Goal: Task Accomplishment & Management: Use online tool/utility

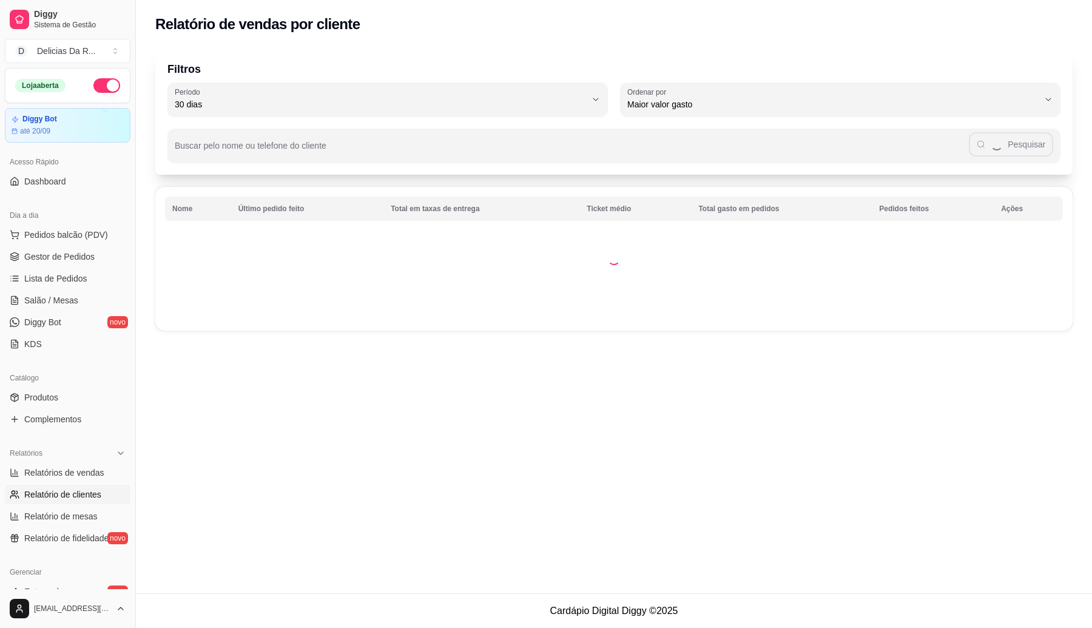
select select "30"
select select "HIGHEST_TOTAL_SPENT_WITH_ORDERS"
click at [62, 468] on span "Relatórios de vendas" at bounding box center [64, 472] width 80 height 12
select select "ALL"
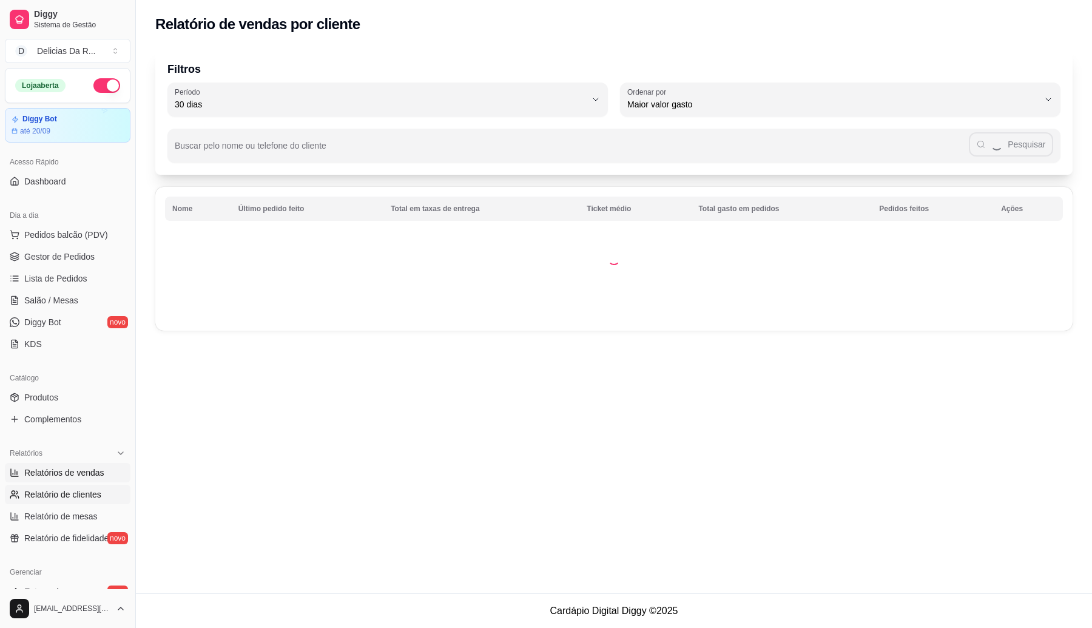
select select "0"
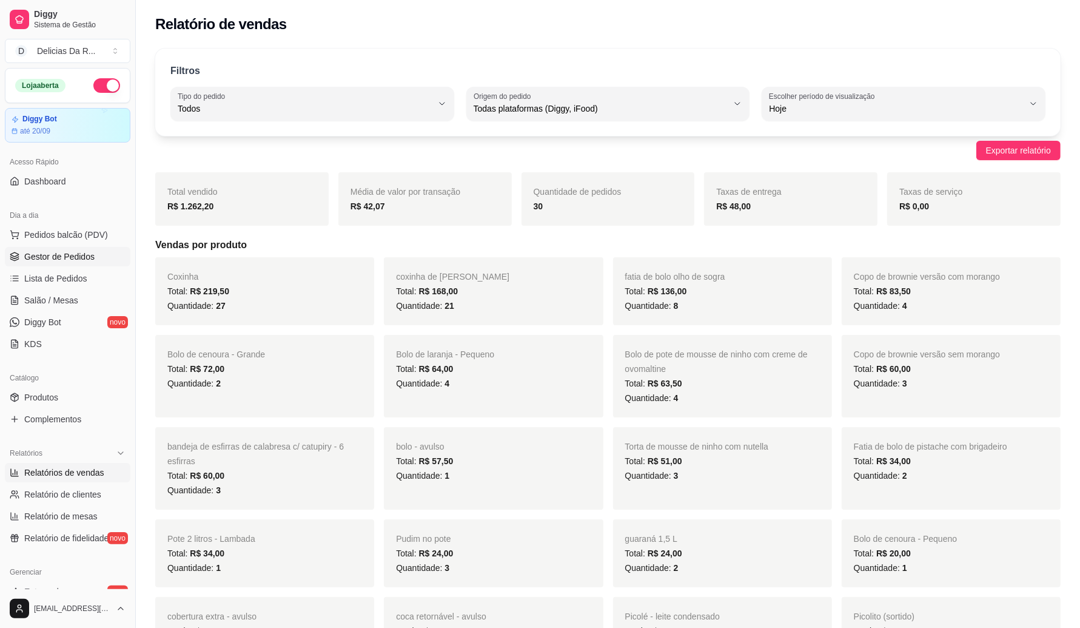
click at [55, 255] on span "Gestor de Pedidos" at bounding box center [59, 256] width 70 height 12
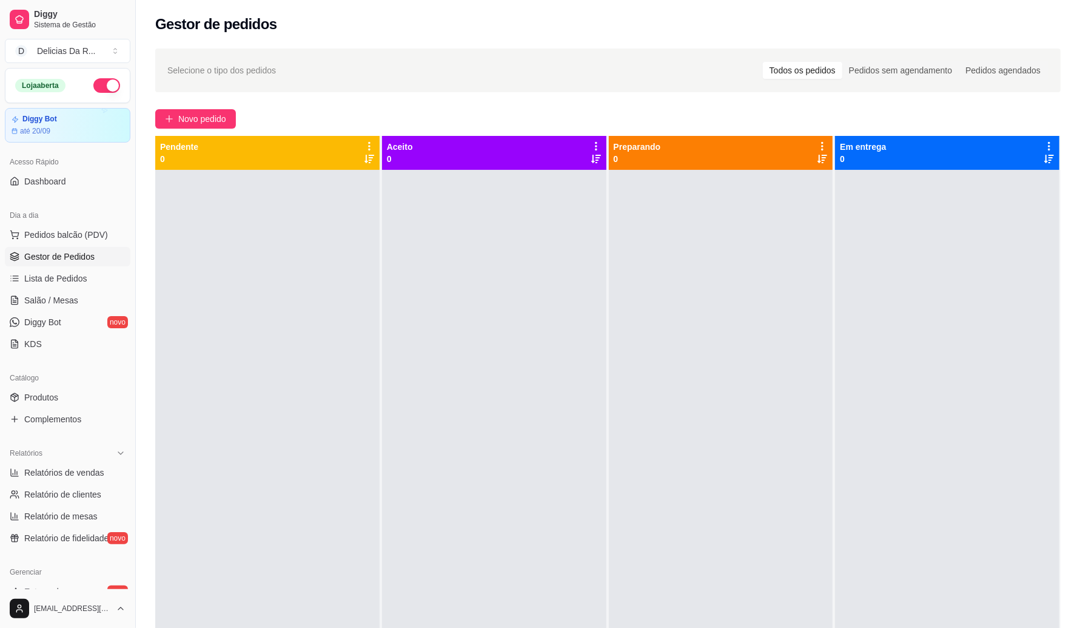
click at [209, 241] on div at bounding box center [267, 484] width 224 height 628
click at [213, 121] on span "Novo pedido" at bounding box center [202, 118] width 48 height 13
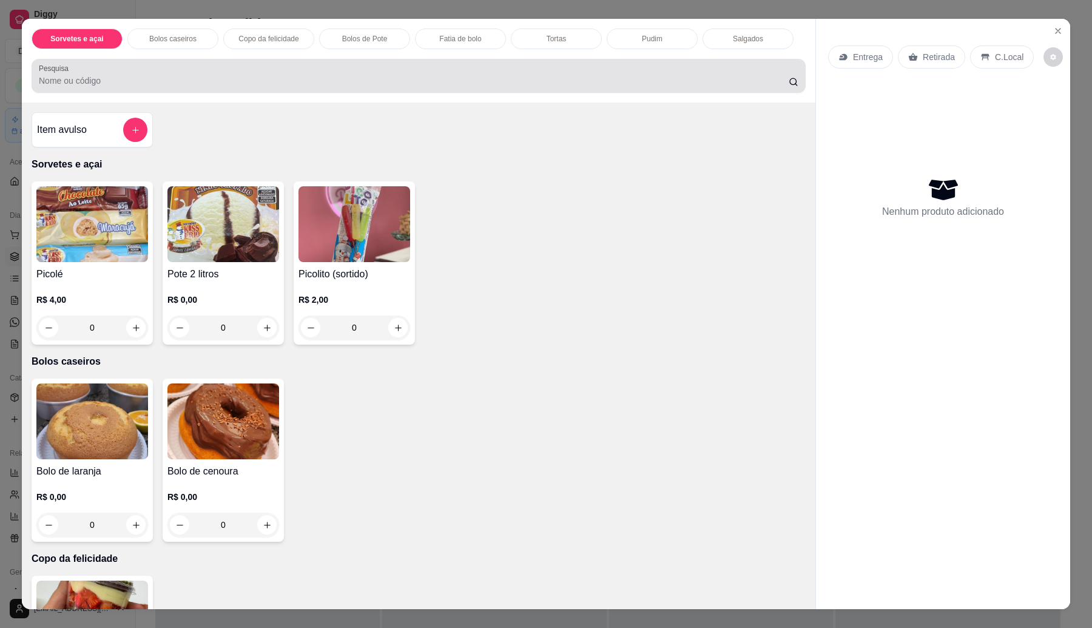
click at [207, 73] on div at bounding box center [418, 76] width 759 height 24
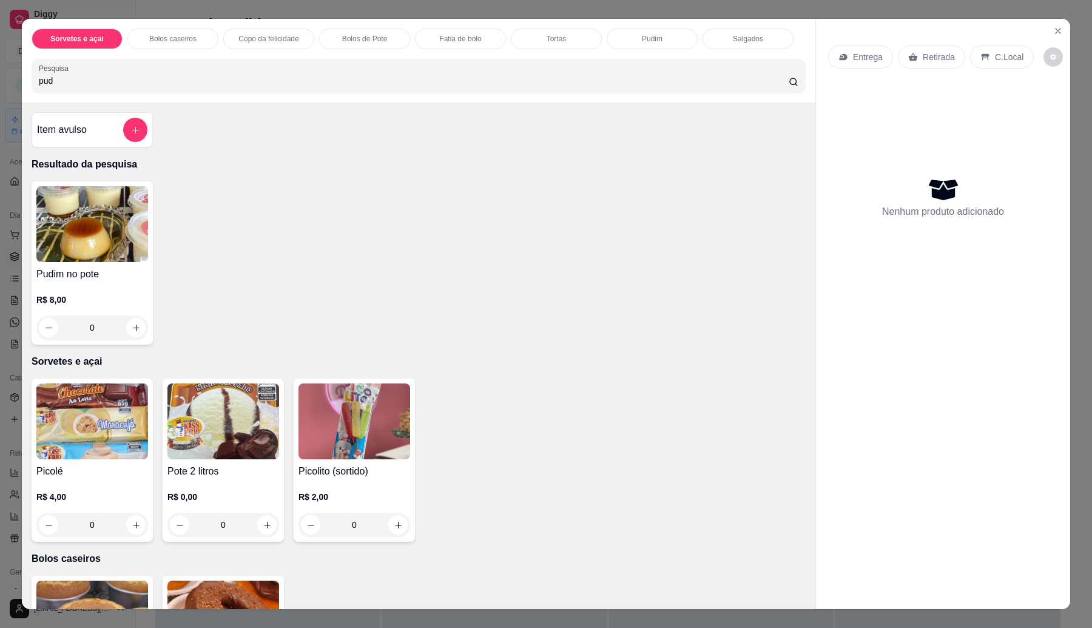
type input "pud"
click at [121, 325] on div "0" at bounding box center [92, 327] width 112 height 24
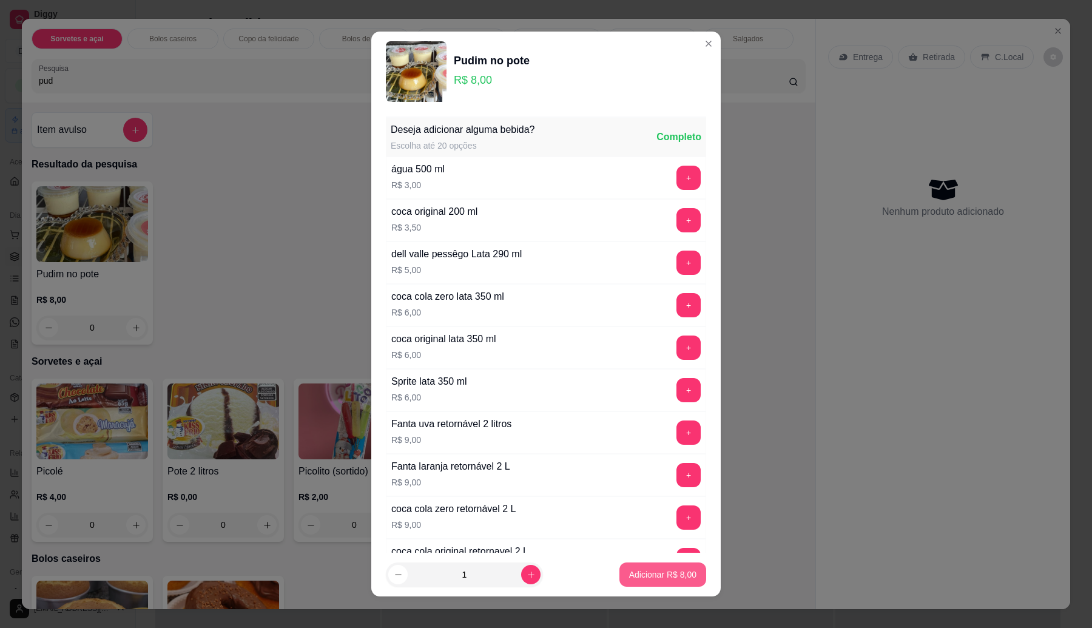
click at [640, 582] on button "Adicionar R$ 8,00" at bounding box center [662, 574] width 87 height 24
type input "1"
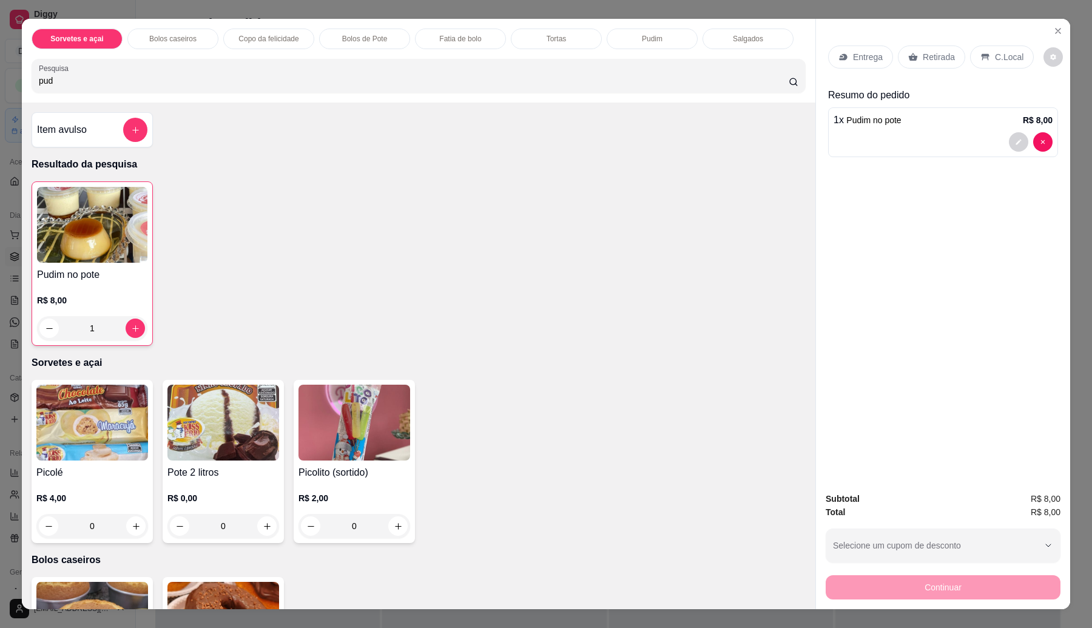
click at [929, 51] on p "Retirada" at bounding box center [939, 57] width 32 height 12
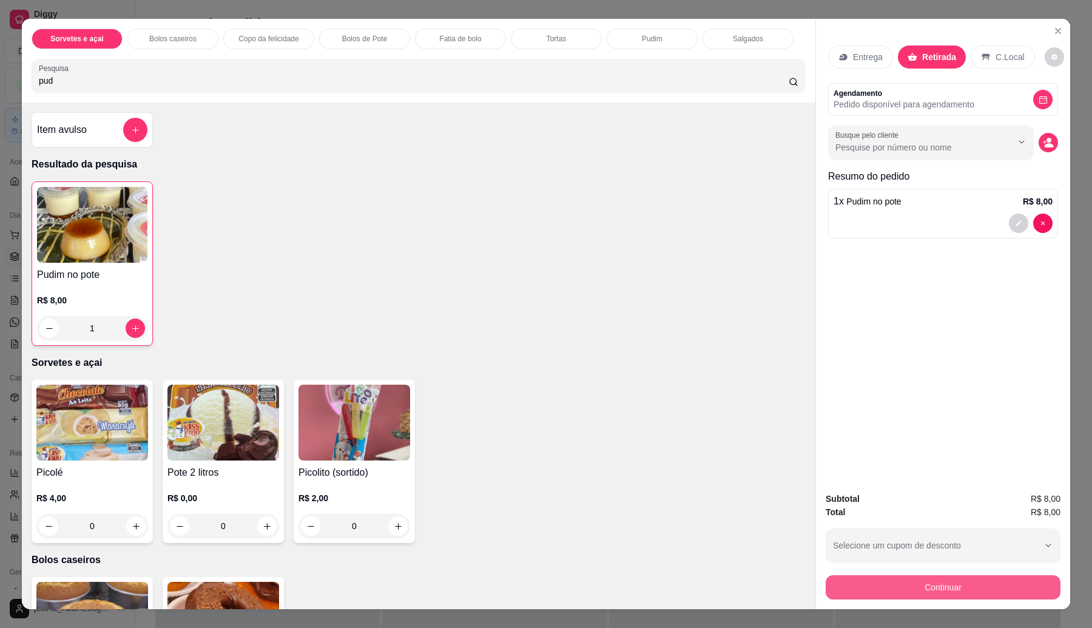
click at [999, 590] on button "Continuar" at bounding box center [942, 587] width 235 height 24
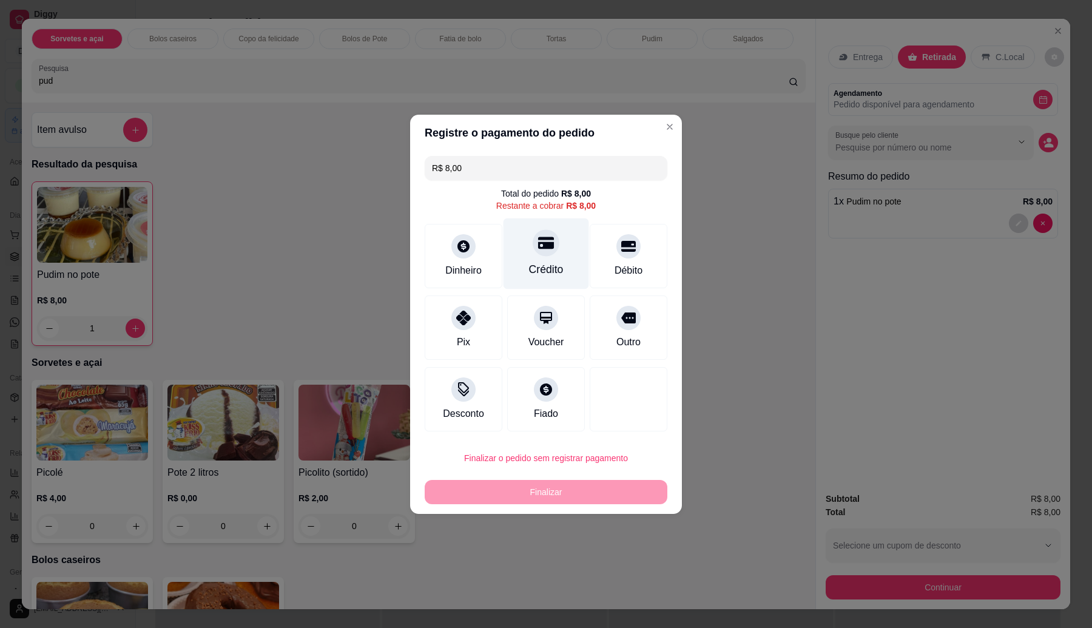
click at [543, 240] on icon at bounding box center [546, 243] width 16 height 16
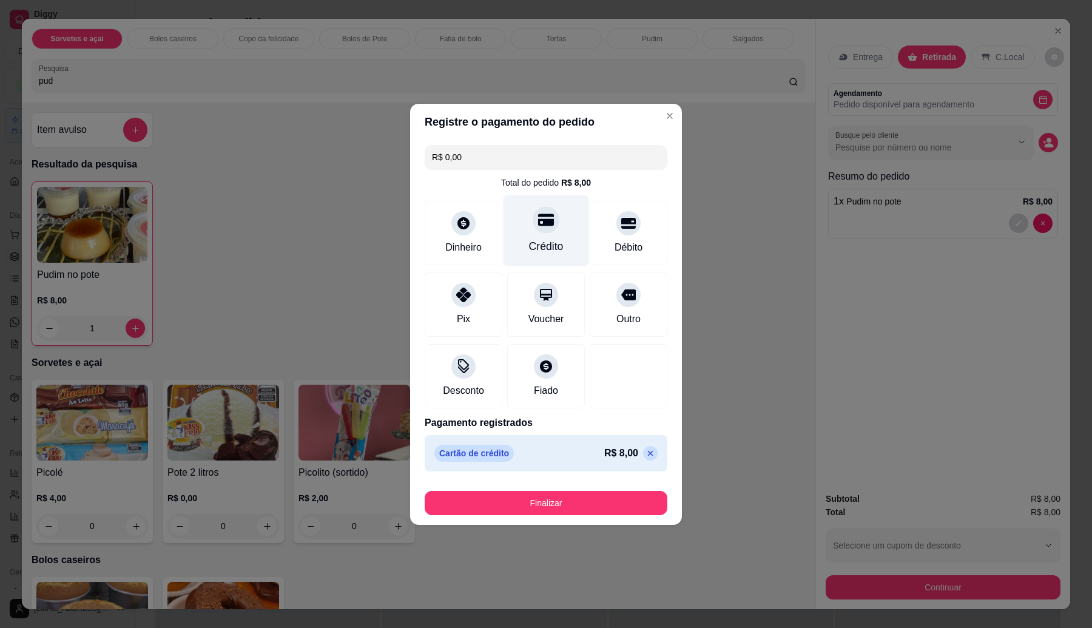
type input "R$ 0,00"
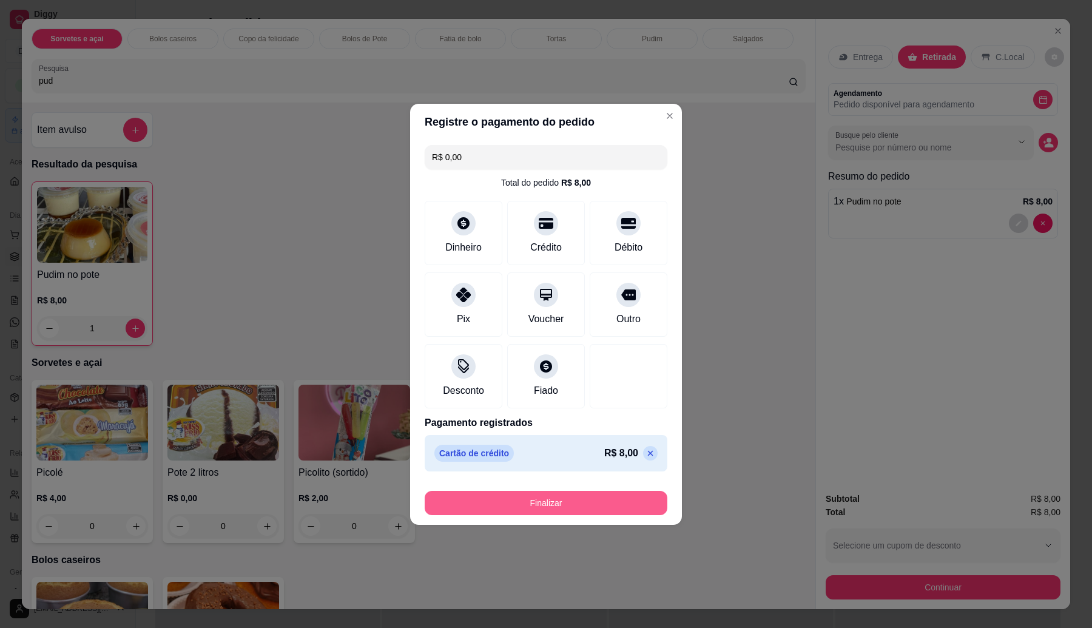
click at [597, 500] on button "Finalizar" at bounding box center [546, 503] width 243 height 24
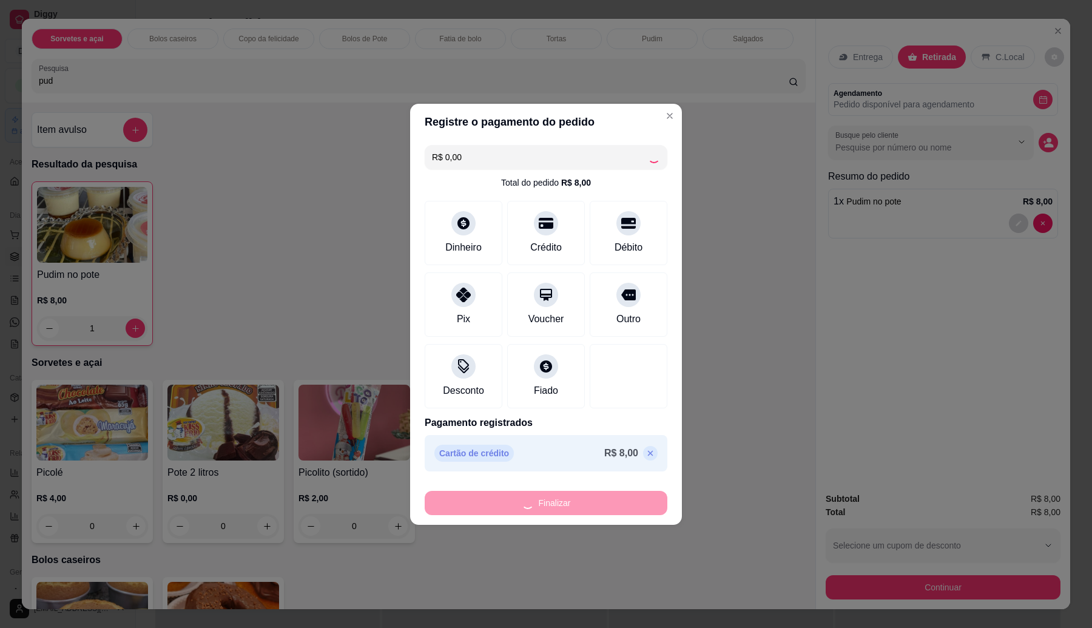
type input "0"
type input "-R$ 8,00"
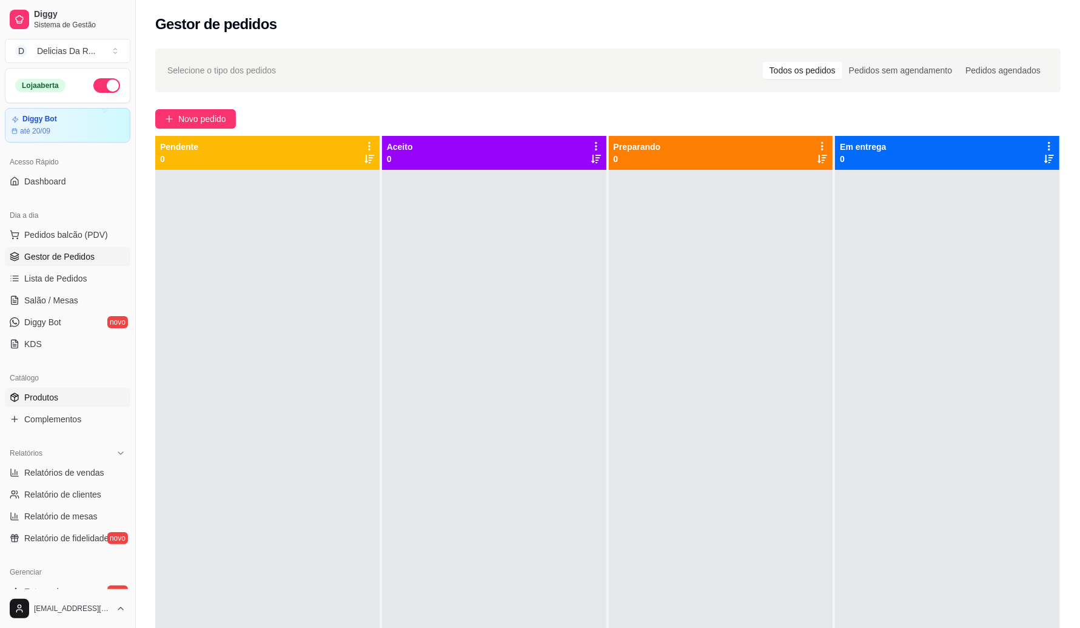
click at [67, 392] on link "Produtos" at bounding box center [68, 397] width 126 height 19
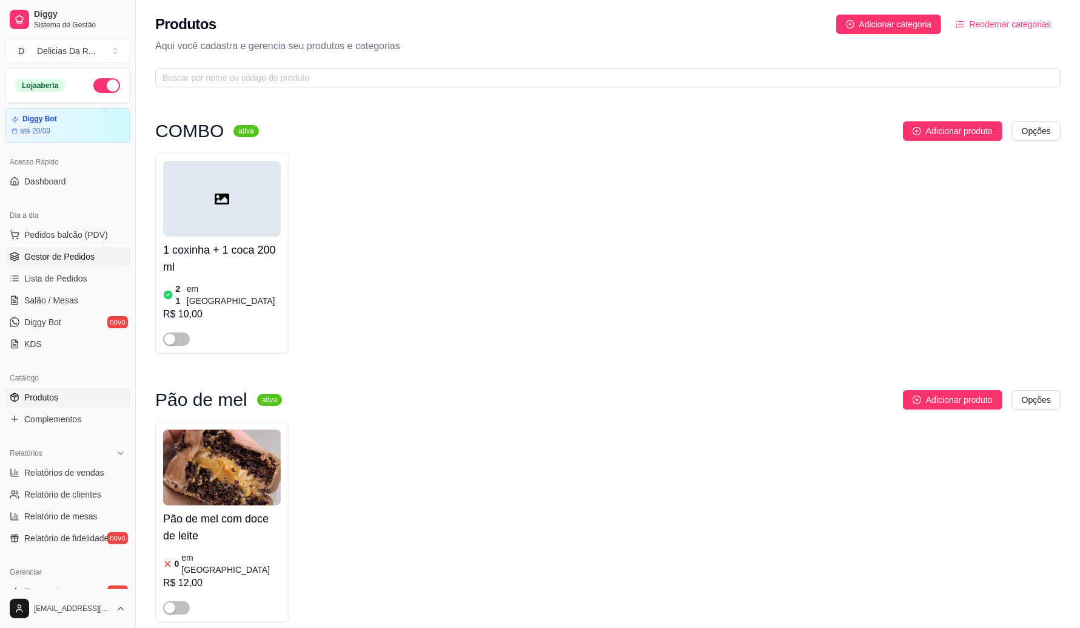
click at [76, 253] on span "Gestor de Pedidos" at bounding box center [59, 256] width 70 height 12
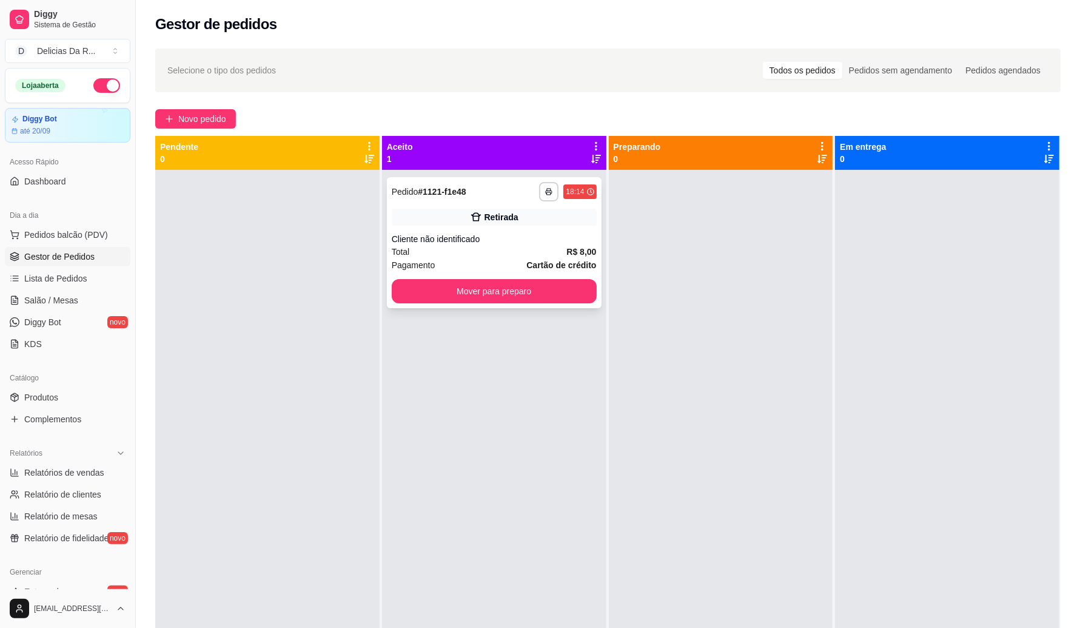
click at [548, 217] on div "Retirada" at bounding box center [494, 217] width 205 height 17
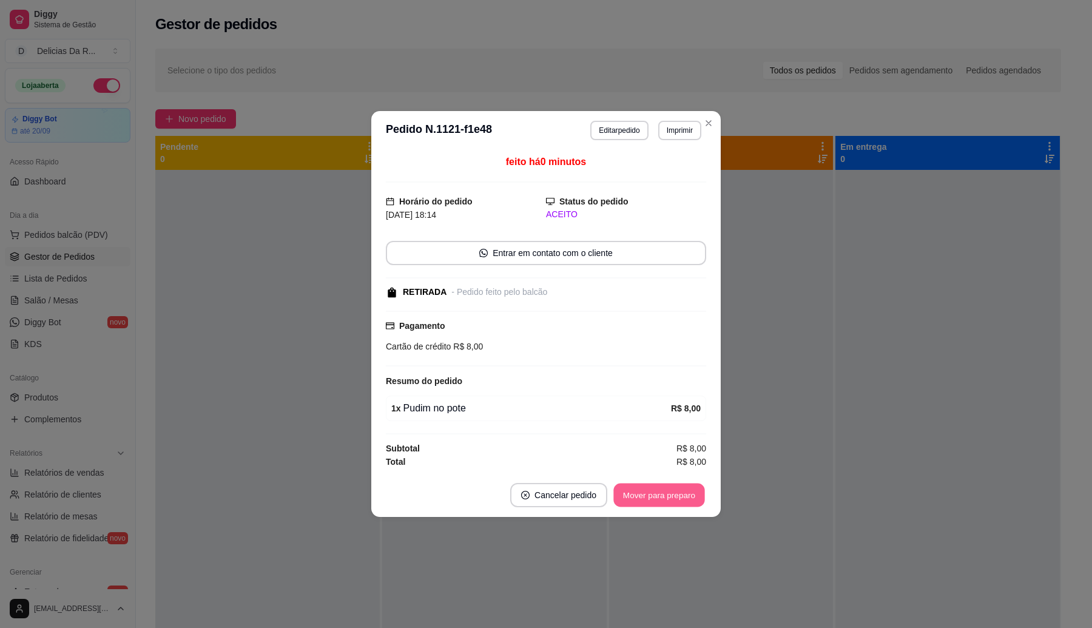
click at [675, 488] on button "Mover para preparo" at bounding box center [658, 495] width 91 height 24
click at [670, 488] on div "Mover para preparo" at bounding box center [659, 495] width 94 height 24
drag, startPoint x: 669, startPoint y: 487, endPoint x: 676, endPoint y: 502, distance: 16.3
click at [671, 490] on div "Mover para preparo" at bounding box center [650, 495] width 111 height 24
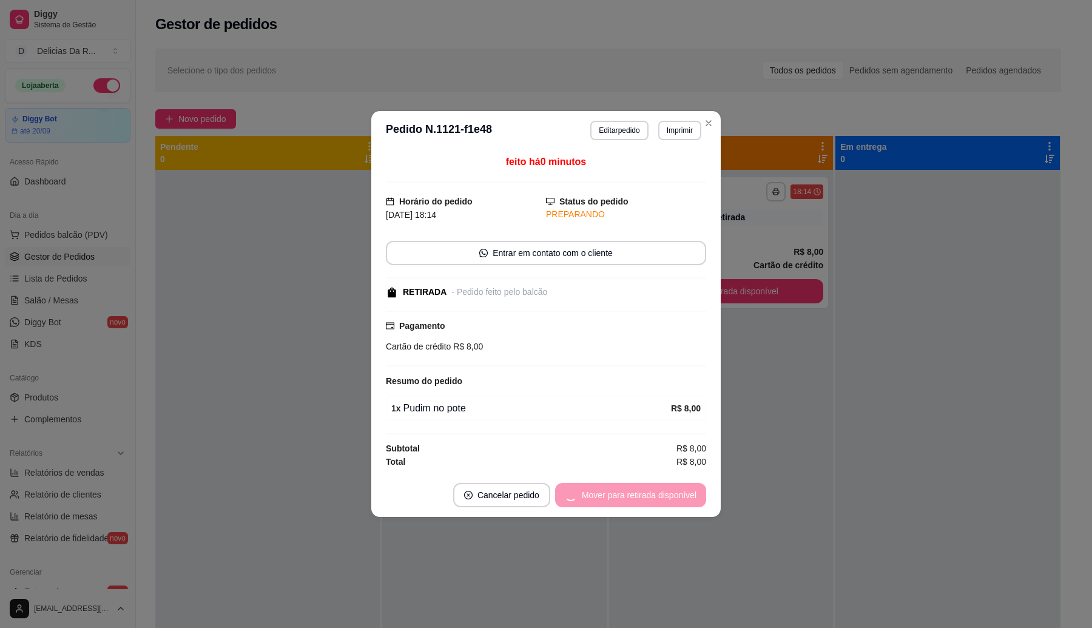
click at [677, 499] on div "Mover para retirada disponível" at bounding box center [630, 495] width 151 height 24
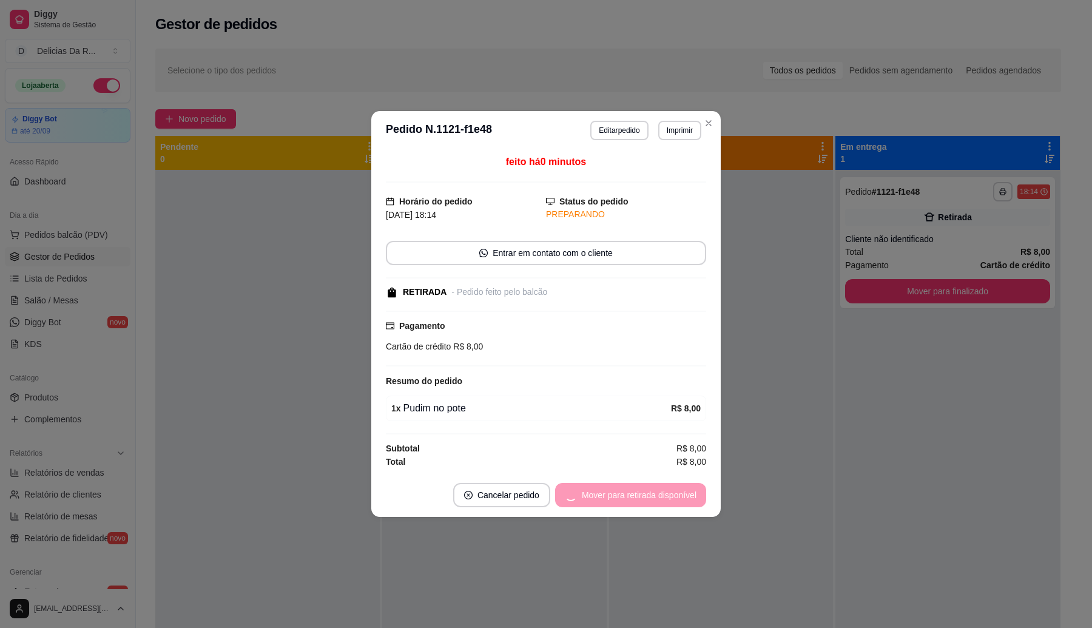
click at [678, 499] on div "Mover para retirada disponível" at bounding box center [630, 495] width 151 height 24
click at [687, 486] on button "Mover para finalizado" at bounding box center [656, 495] width 98 height 24
click at [692, 474] on footer "Cancelar pedido Mover para finalizado" at bounding box center [545, 495] width 349 height 44
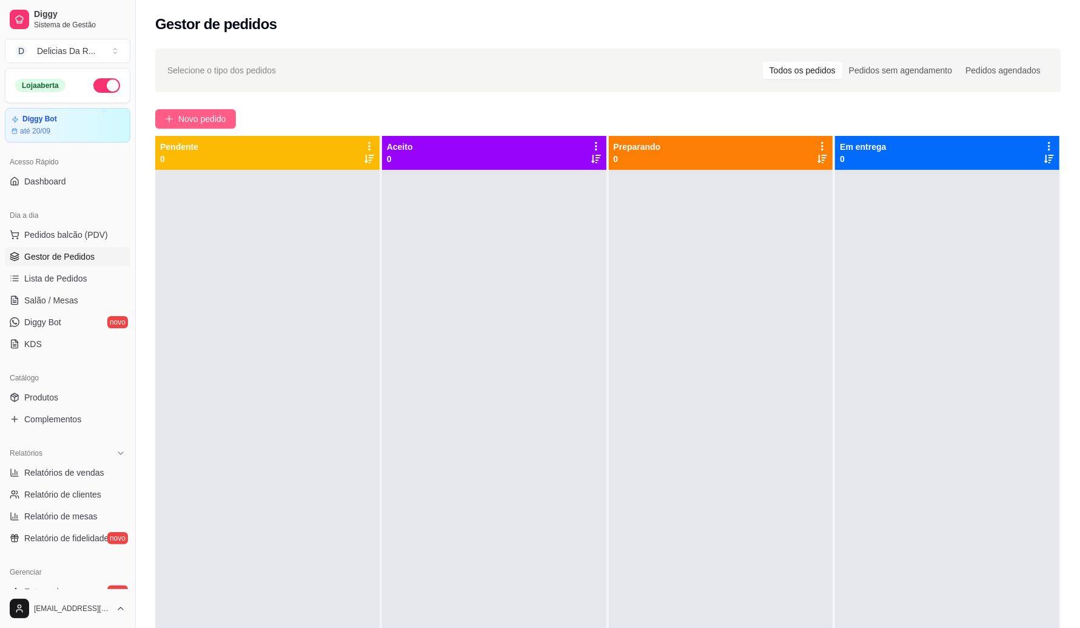
click at [192, 116] on span "Novo pedido" at bounding box center [202, 118] width 48 height 13
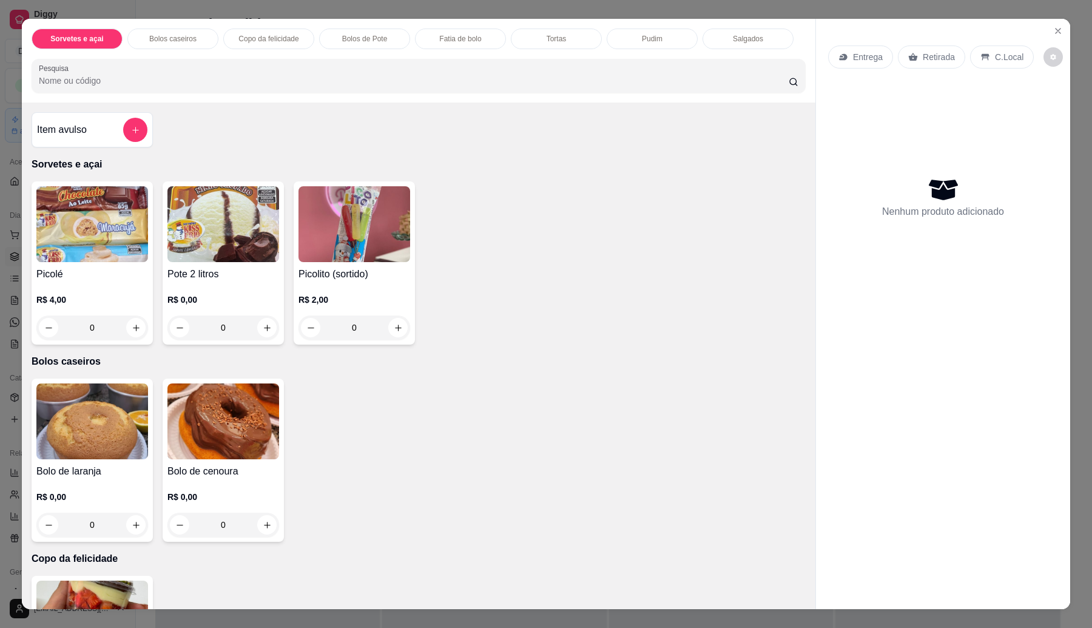
click at [182, 76] on input "Pesquisa" at bounding box center [414, 81] width 750 height 12
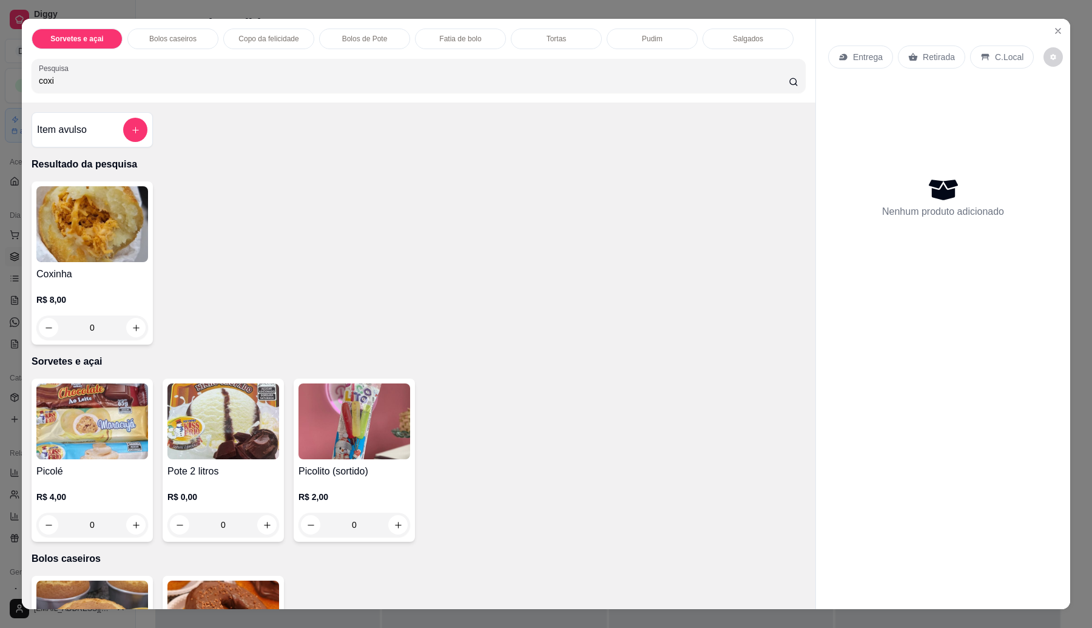
type input "coxi"
click at [114, 304] on p "R$ 8,00" at bounding box center [92, 300] width 112 height 12
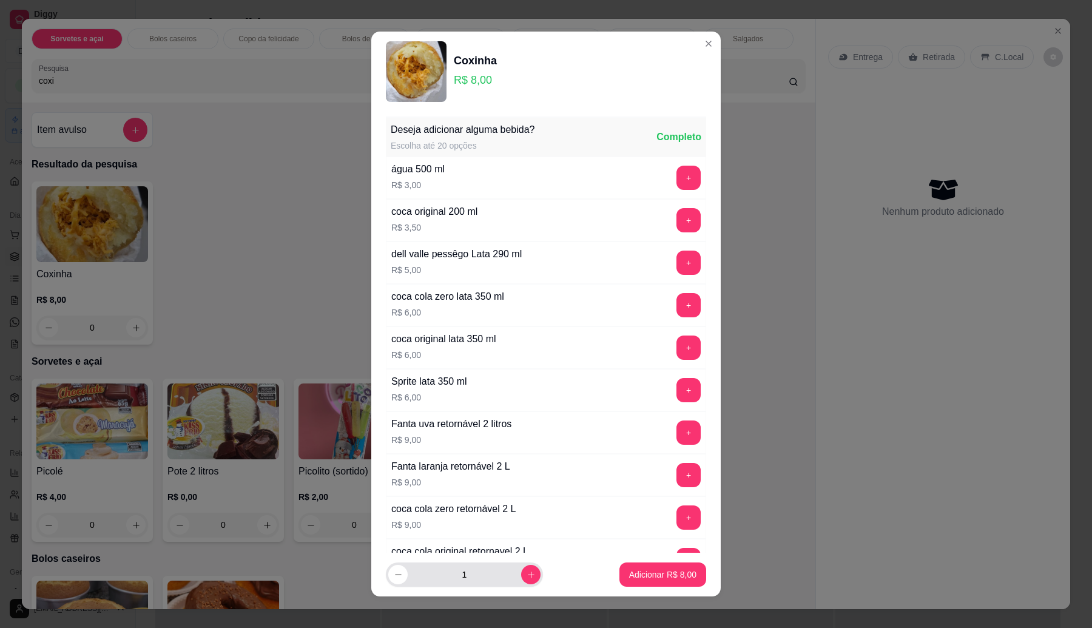
click at [522, 574] on button "increase-product-quantity" at bounding box center [530, 574] width 19 height 19
click at [394, 575] on icon "decrease-product-quantity" at bounding box center [398, 574] width 9 height 9
type input "1"
click at [676, 298] on button "+" at bounding box center [688, 305] width 24 height 24
click at [630, 571] on p "Adicionar R$ 14,00" at bounding box center [660, 575] width 70 height 12
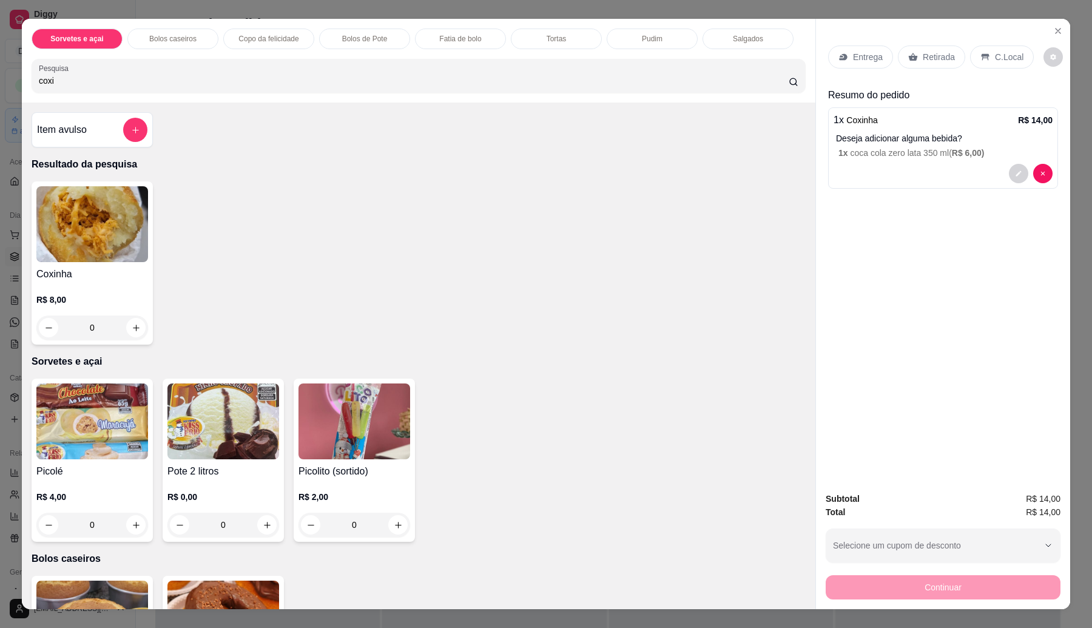
click at [101, 328] on div "0" at bounding box center [92, 327] width 112 height 24
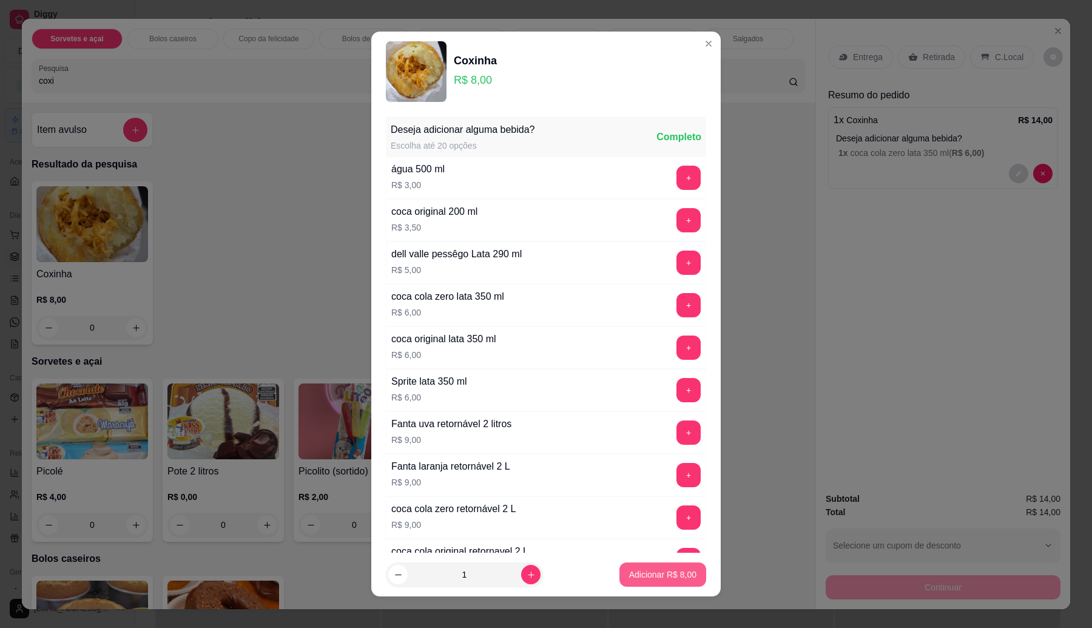
click at [654, 578] on p "Adicionar R$ 8,00" at bounding box center [662, 574] width 67 height 12
type input "1"
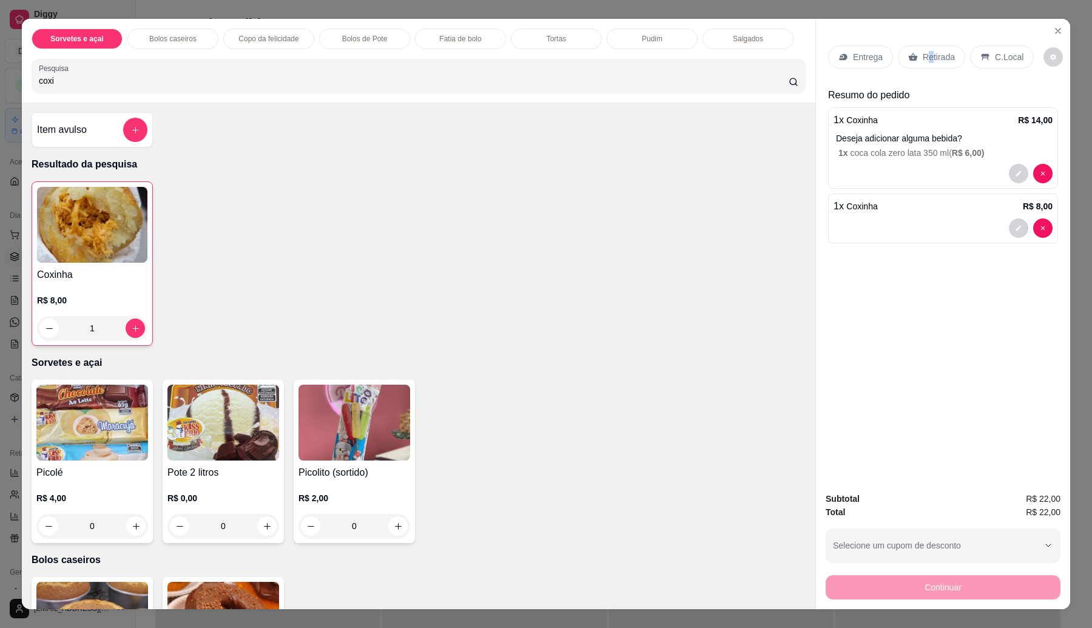
click at [919, 71] on div "Entrega Retirada C.Local" at bounding box center [943, 57] width 230 height 42
click at [929, 62] on p "Retirada" at bounding box center [939, 57] width 32 height 12
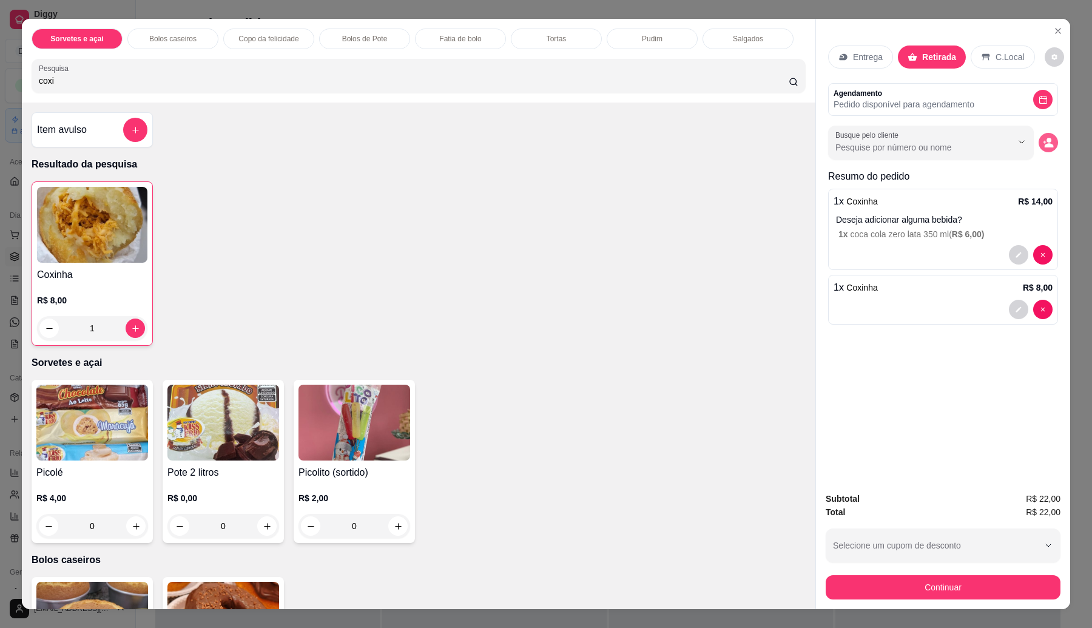
click at [1046, 143] on icon "decrease-product-quantity" at bounding box center [1048, 142] width 11 height 11
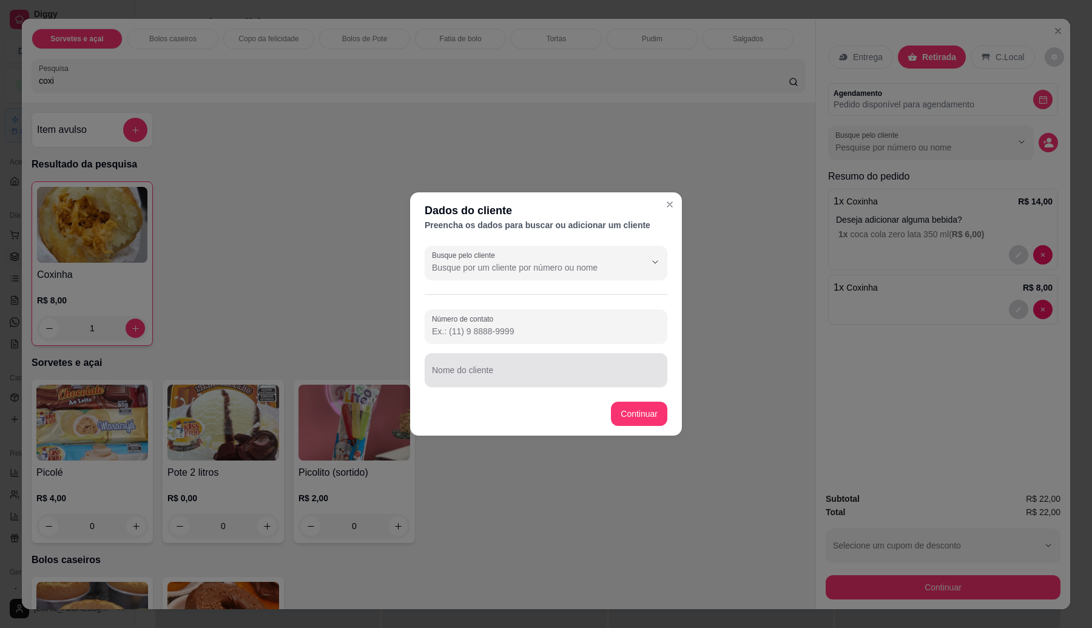
click at [443, 373] on input "Nome do cliente" at bounding box center [546, 375] width 228 height 12
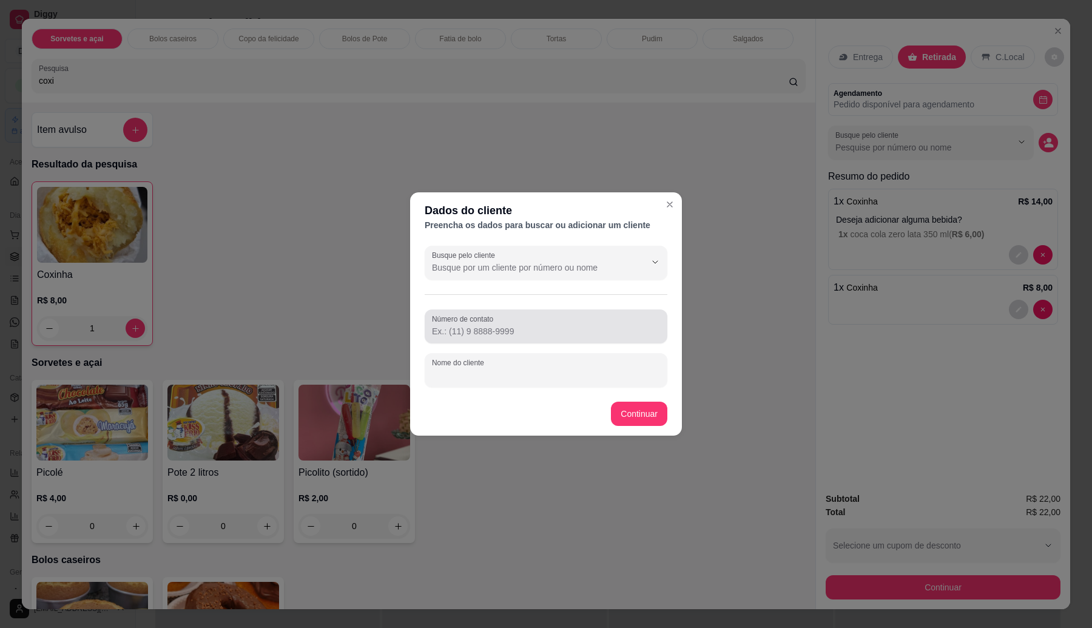
type input "B"
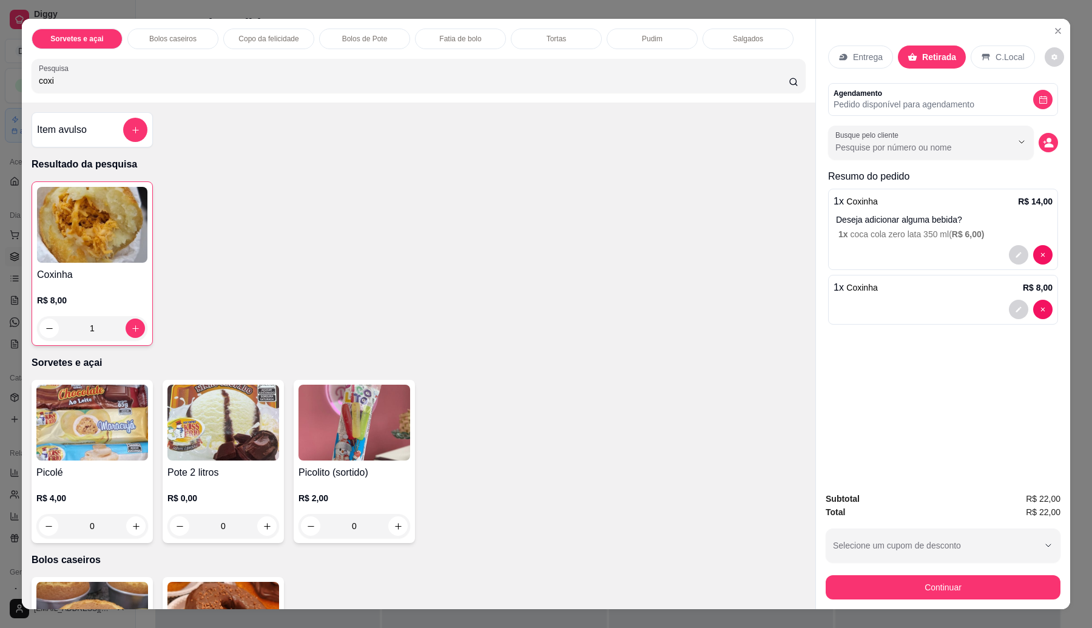
drag, startPoint x: 981, startPoint y: 52, endPoint x: 992, endPoint y: 61, distance: 14.6
click at [983, 52] on div "C.Local" at bounding box center [1002, 56] width 64 height 23
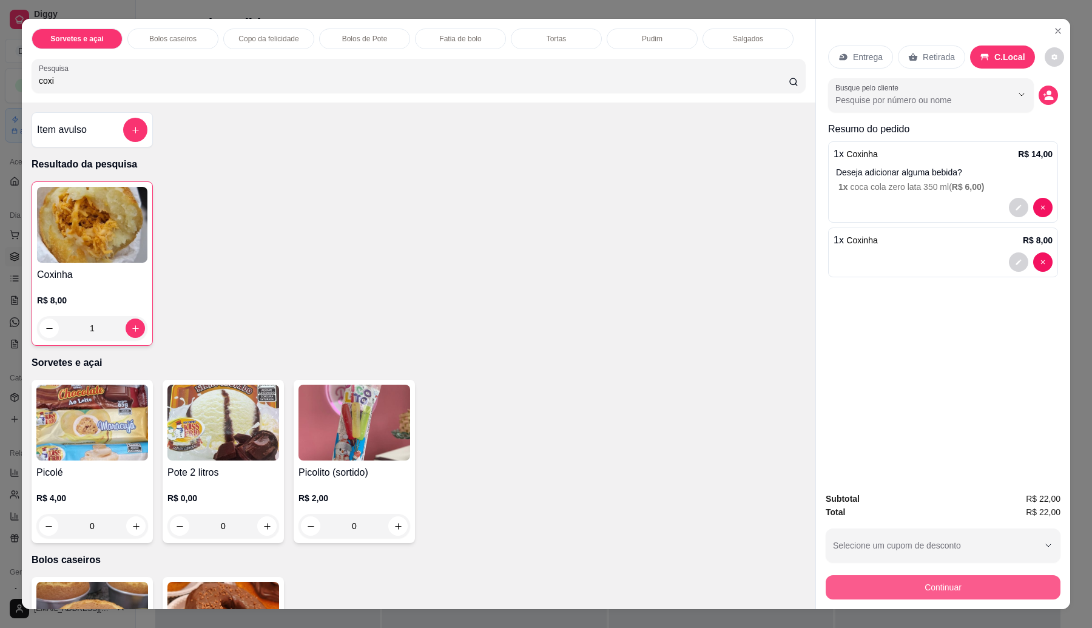
click at [978, 583] on button "Continuar" at bounding box center [942, 587] width 235 height 24
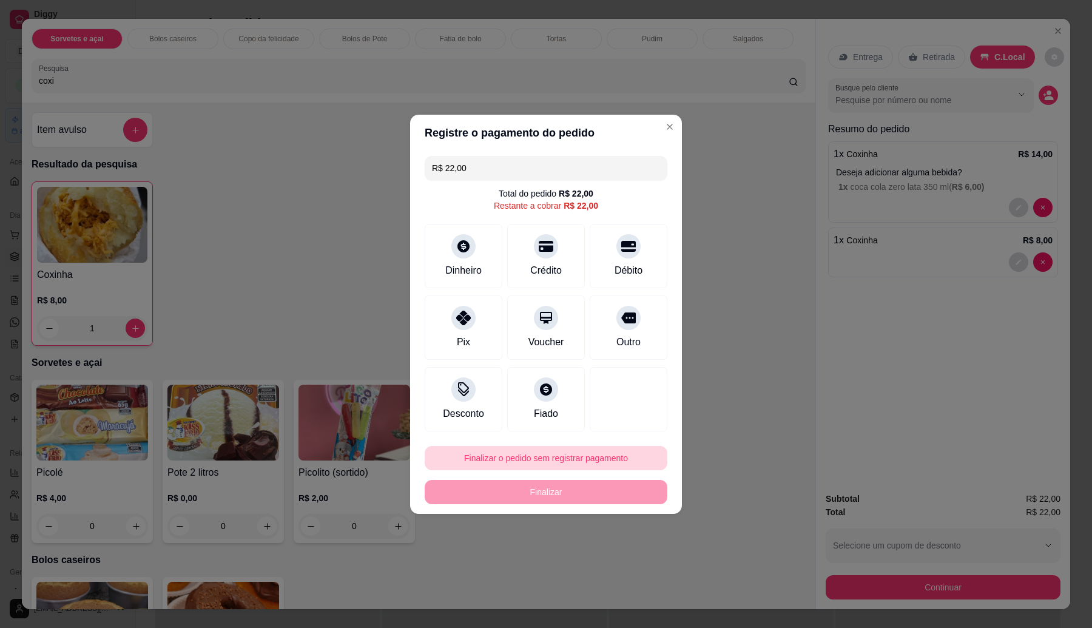
click at [583, 455] on button "Finalizar o pedido sem registrar pagamento" at bounding box center [546, 458] width 243 height 24
click at [627, 555] on button "Confirmar" at bounding box center [624, 558] width 45 height 19
type input "0"
type input "R$ 0,00"
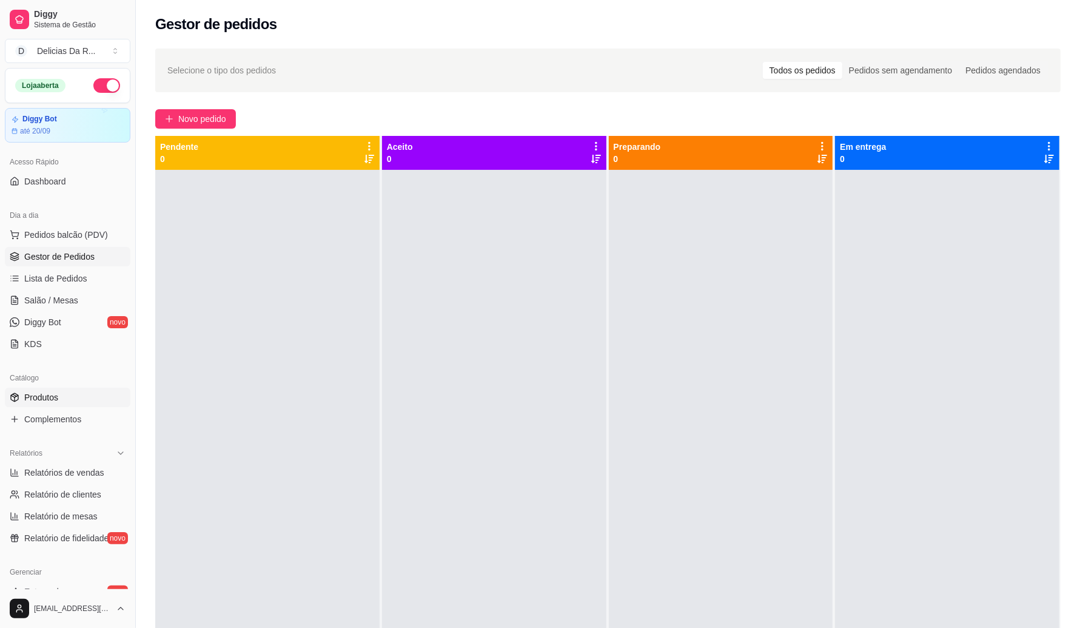
drag, startPoint x: 67, startPoint y: 393, endPoint x: 74, endPoint y: 389, distance: 8.1
click at [67, 393] on link "Produtos" at bounding box center [68, 397] width 126 height 19
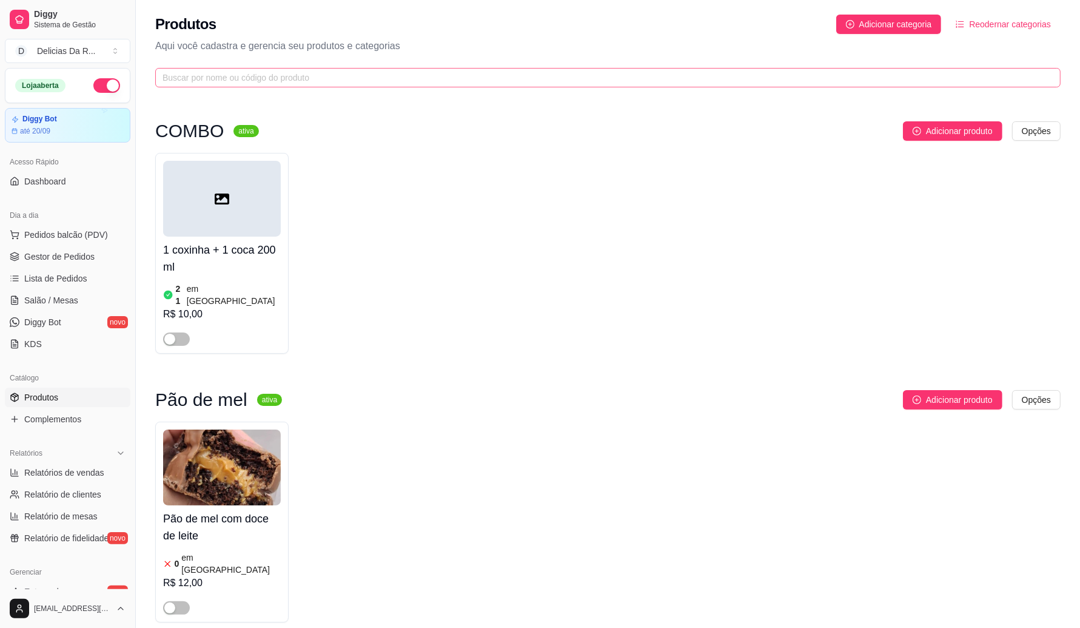
click at [243, 85] on span at bounding box center [608, 77] width 906 height 19
click at [244, 76] on input "text" at bounding box center [603, 77] width 881 height 13
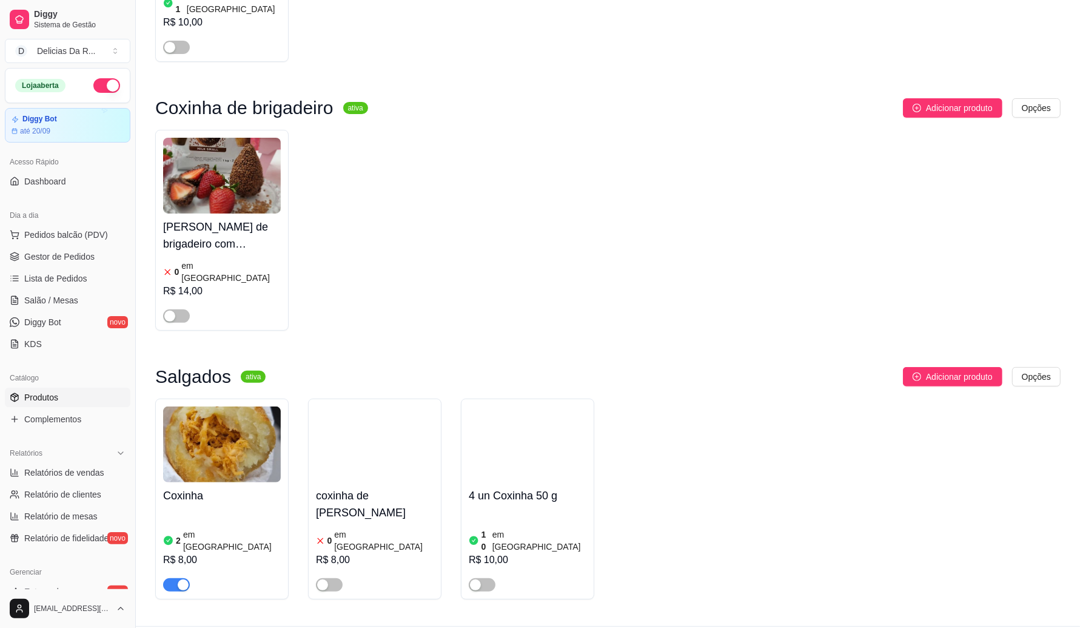
scroll to position [292, 0]
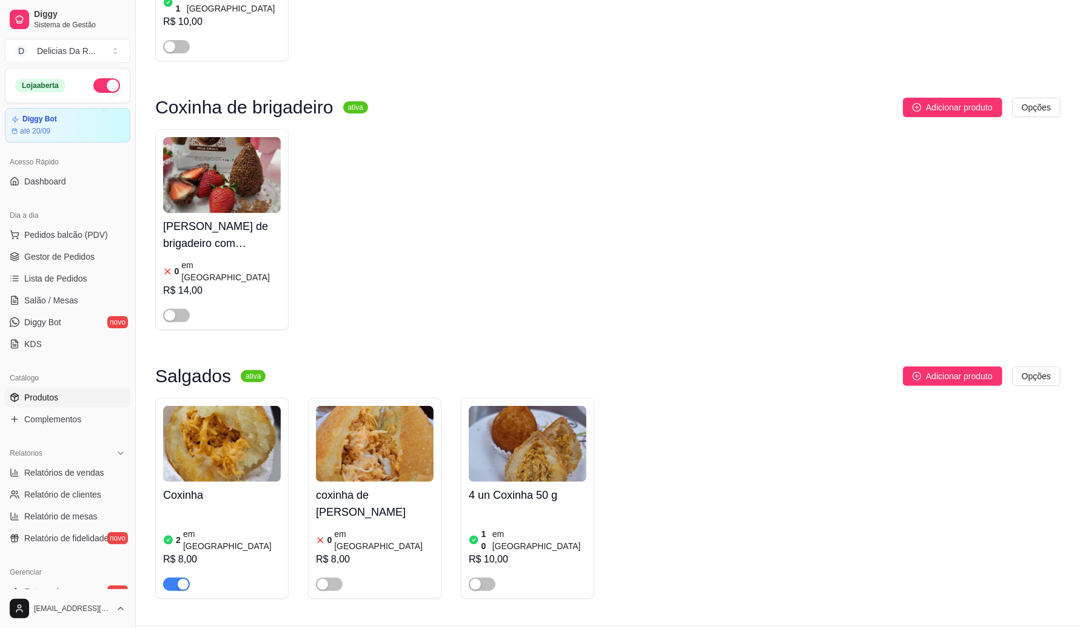
type input "coxinha"
click at [229, 508] on div "2 em estoque R$ 8,00" at bounding box center [222, 549] width 118 height 82
click at [77, 264] on link "Gestor de Pedidos" at bounding box center [68, 256] width 126 height 19
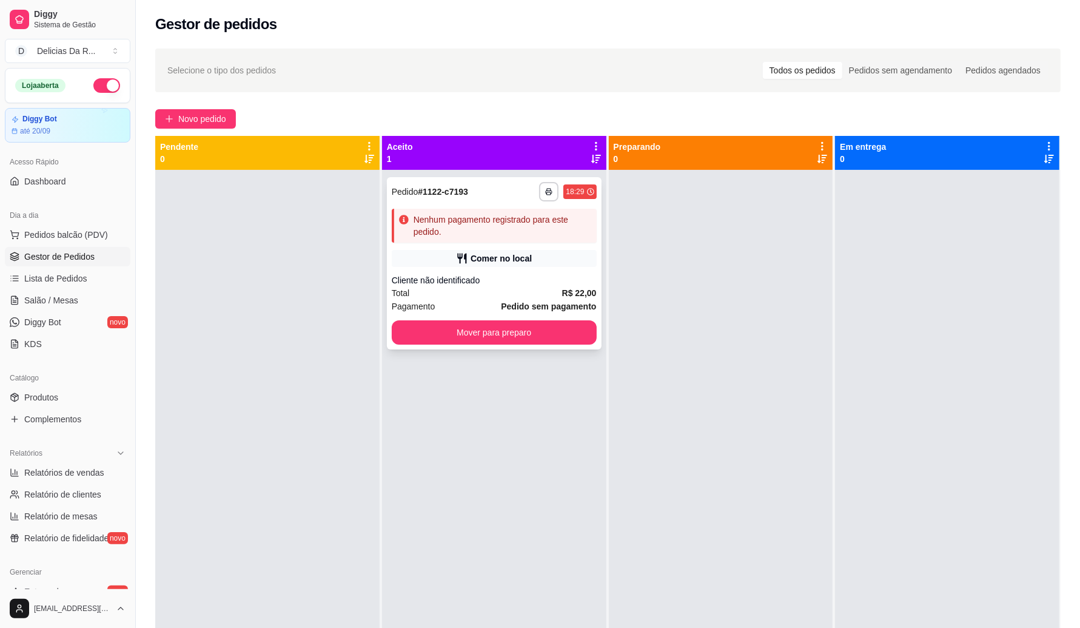
click at [566, 240] on div "Nenhum pagamento registrado para este pedido." at bounding box center [494, 226] width 205 height 34
click at [528, 262] on div "Comer no local" at bounding box center [494, 258] width 205 height 17
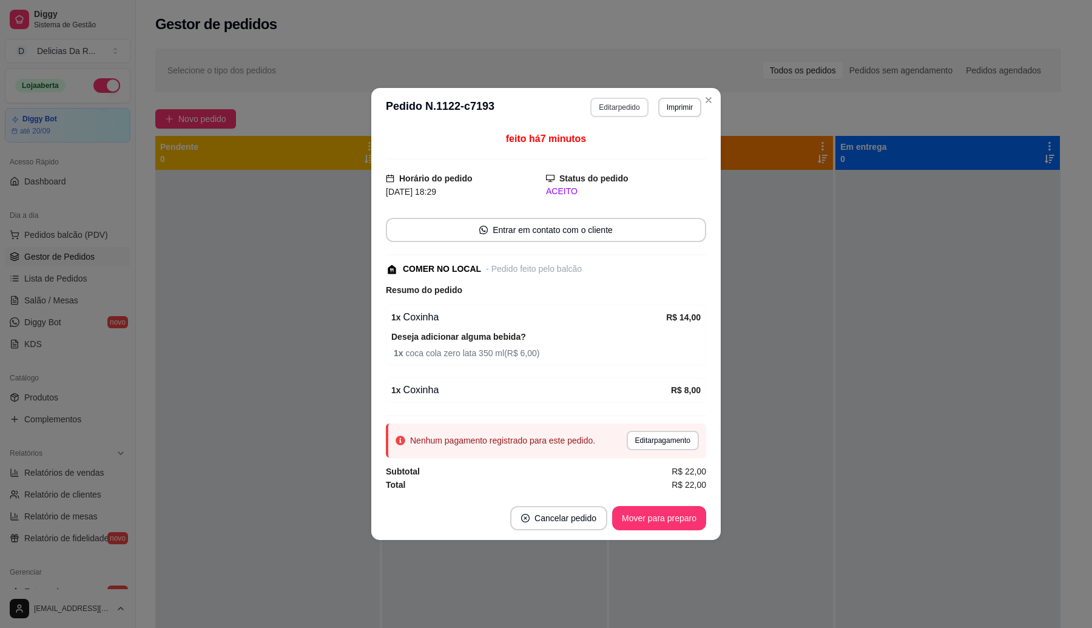
click at [602, 98] on button "Editar pedido" at bounding box center [619, 107] width 58 height 19
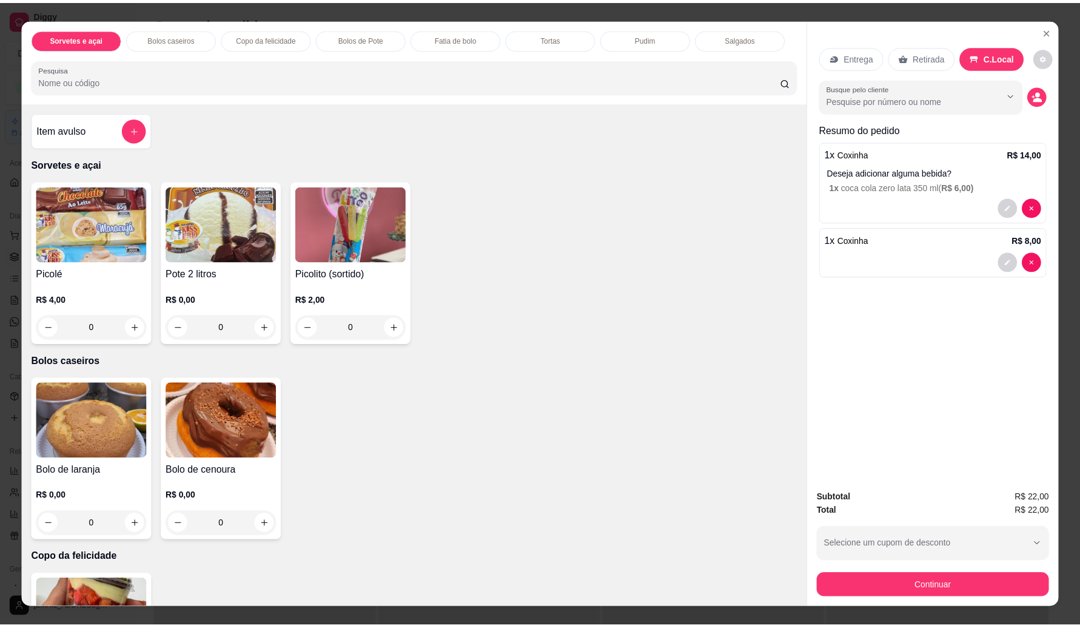
scroll to position [1198, 0]
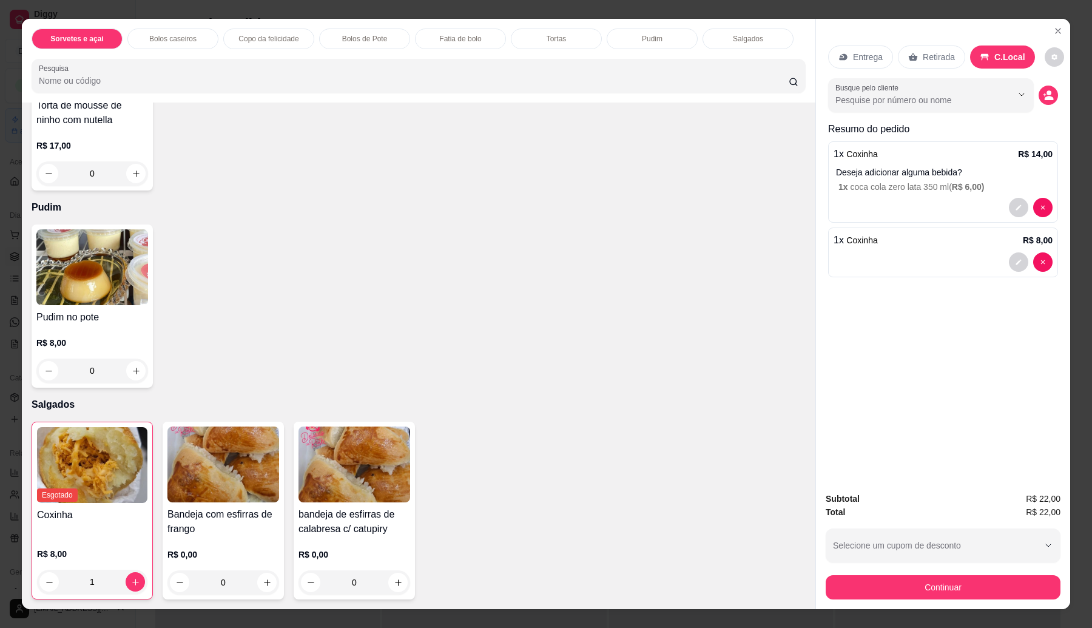
click at [258, 497] on img at bounding box center [223, 464] width 112 height 76
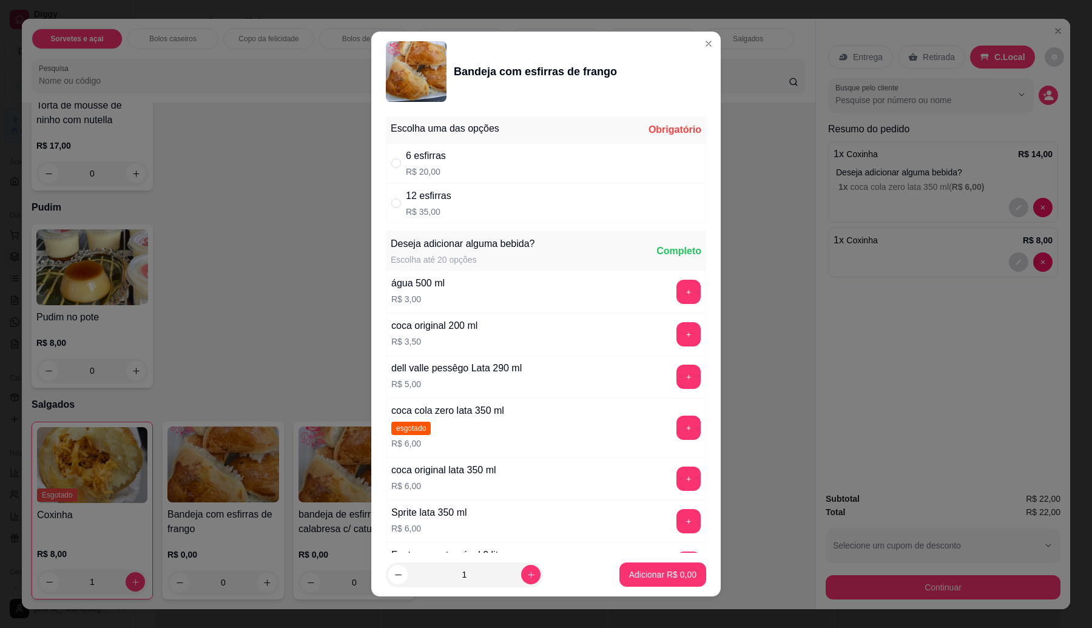
click at [432, 162] on div "6 esfirras" at bounding box center [426, 156] width 40 height 15
radio input "true"
click at [653, 571] on p "Adicionar R$ 20,00" at bounding box center [660, 574] width 72 height 12
type input "1"
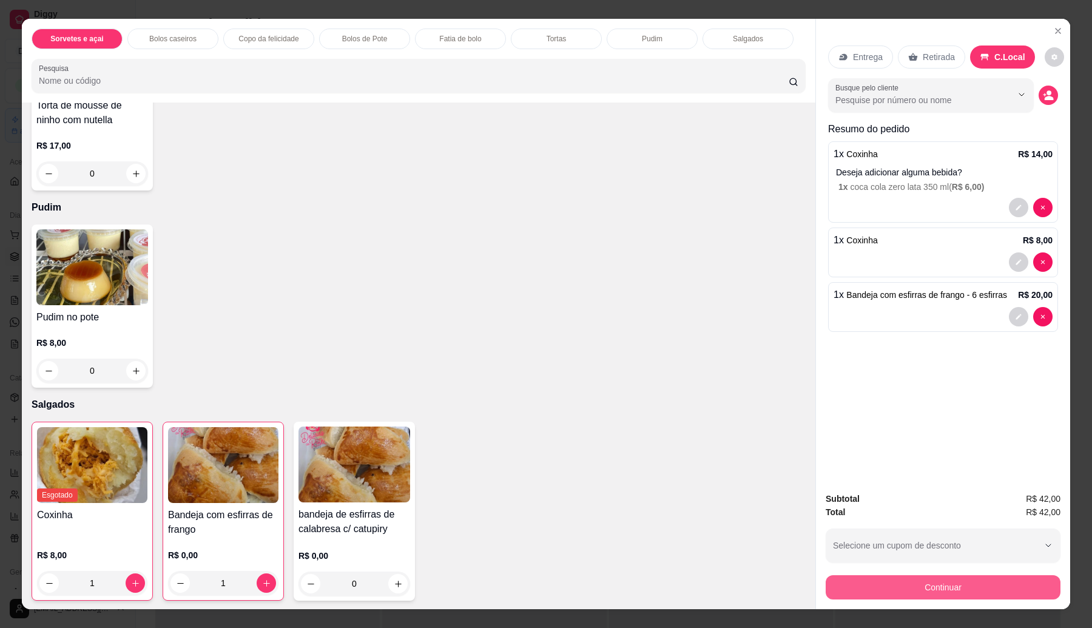
click at [980, 582] on button "Continuar" at bounding box center [942, 587] width 235 height 24
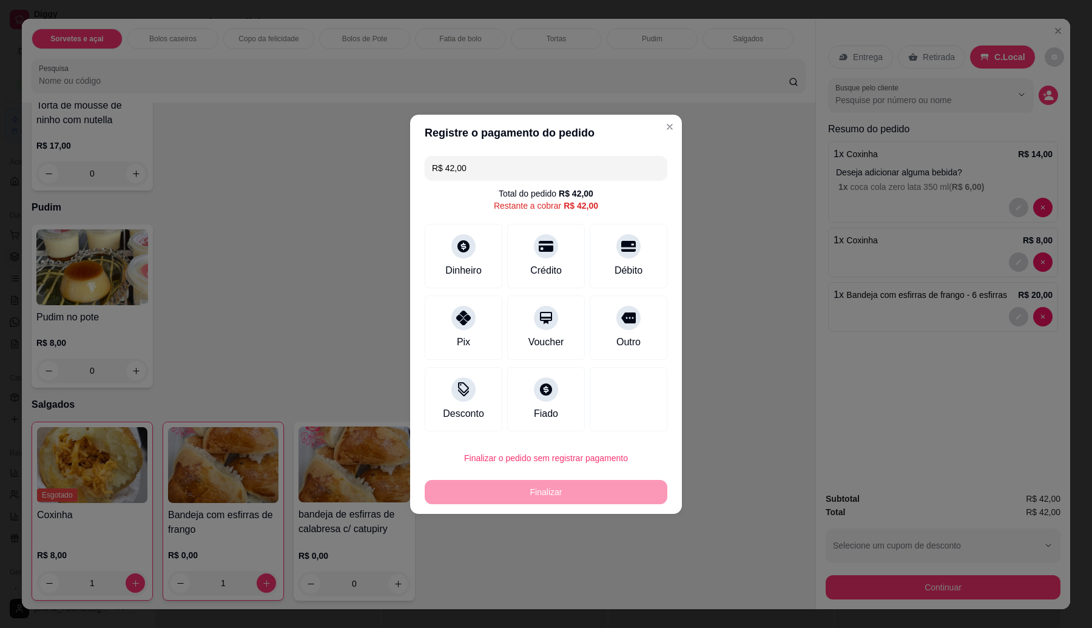
click at [604, 461] on button "Finalizar o pedido sem registrar pagamento" at bounding box center [546, 458] width 243 height 24
click at [632, 565] on button "Confirmar" at bounding box center [624, 558] width 45 height 19
type input "0"
type input "R$ 0,00"
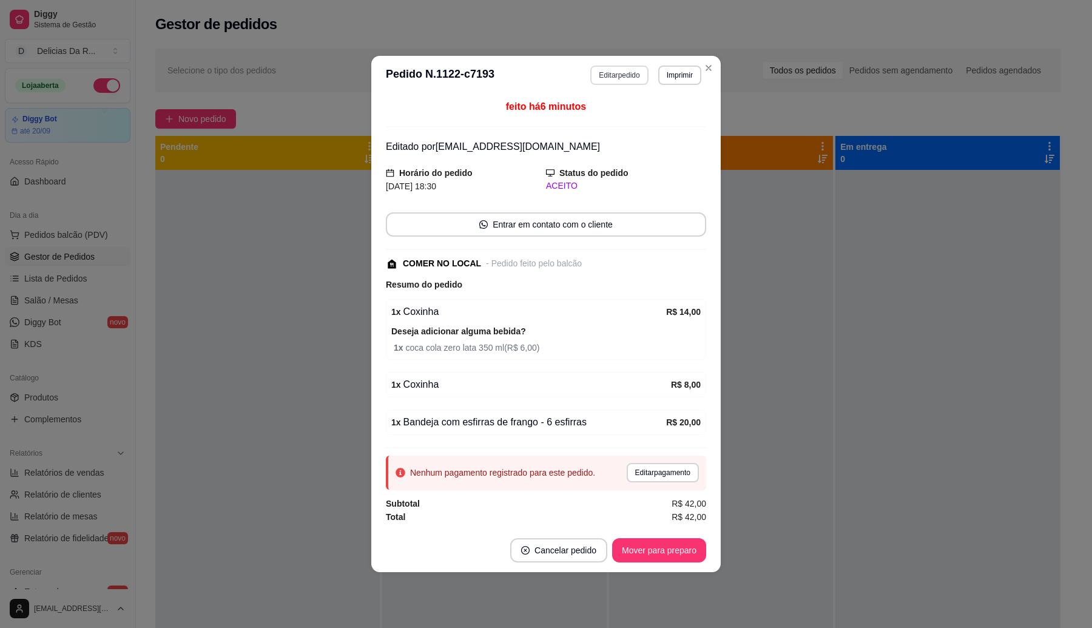
click at [639, 73] on button "Editar pedido" at bounding box center [619, 75] width 58 height 19
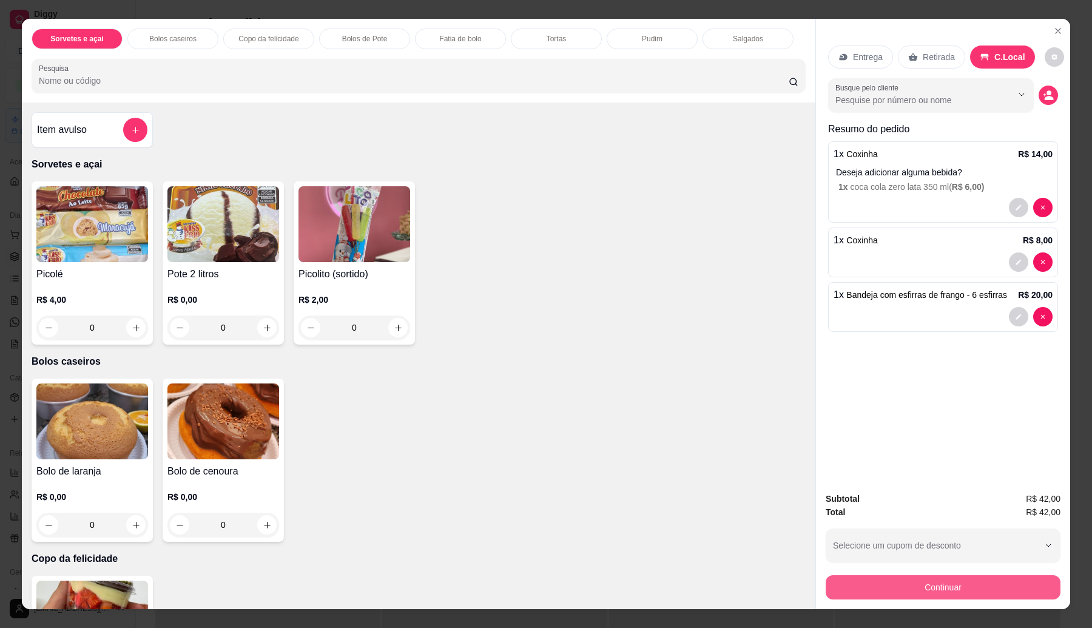
click at [983, 586] on button "Continuar" at bounding box center [942, 587] width 235 height 24
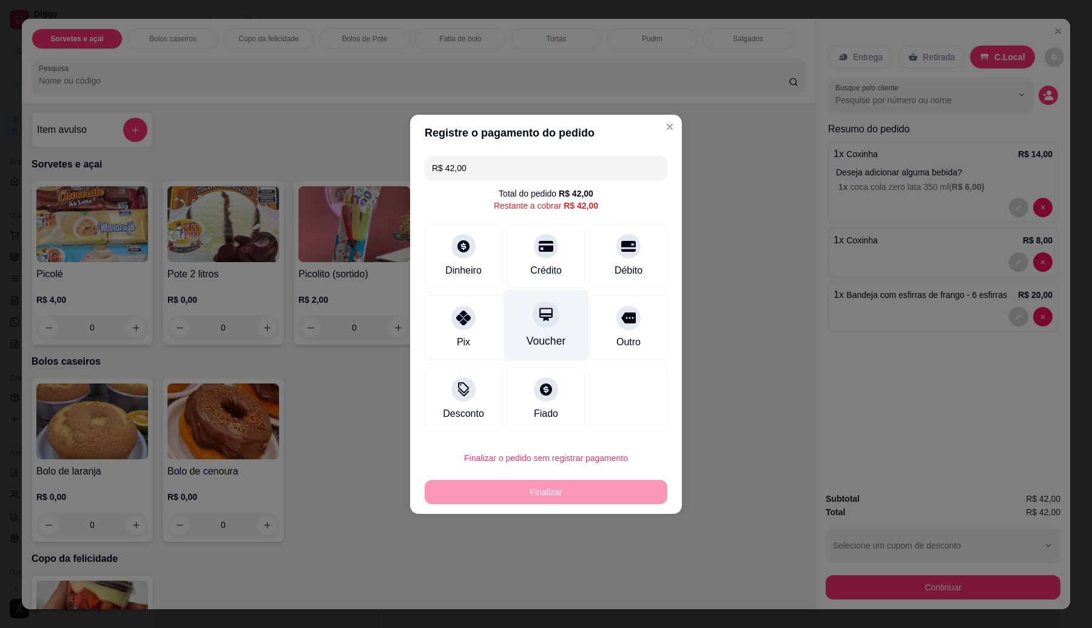
click at [543, 273] on div "Crédito" at bounding box center [546, 270] width 32 height 15
type input "R$ 0,00"
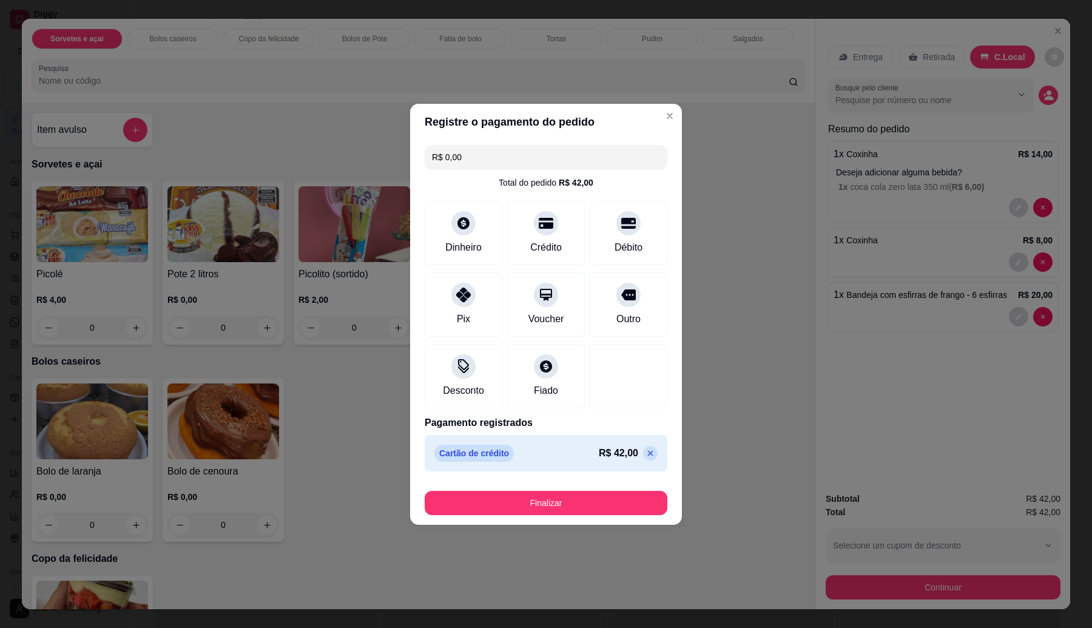
click at [595, 496] on button "Finalizar" at bounding box center [546, 503] width 243 height 24
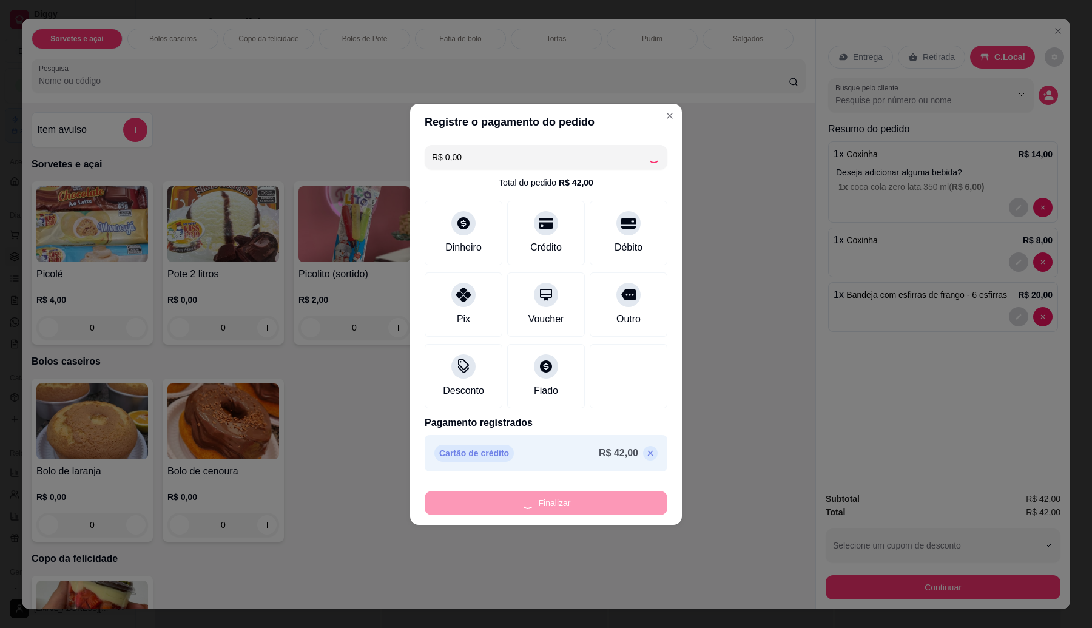
type input "0"
type input "-R$ 42,00"
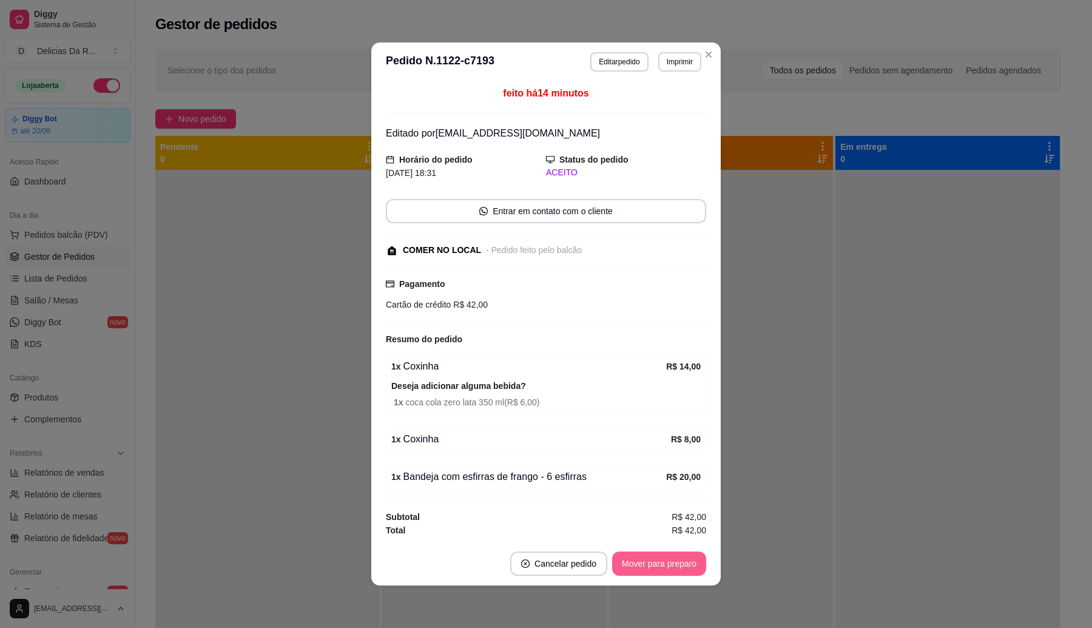
click at [688, 570] on button "Mover para preparo" at bounding box center [659, 563] width 94 height 24
click at [686, 568] on div "Mover para preparo" at bounding box center [650, 563] width 111 height 24
click at [685, 568] on div "Mover para preparo" at bounding box center [650, 563] width 111 height 24
click at [685, 566] on div "Mover para preparo" at bounding box center [650, 563] width 111 height 24
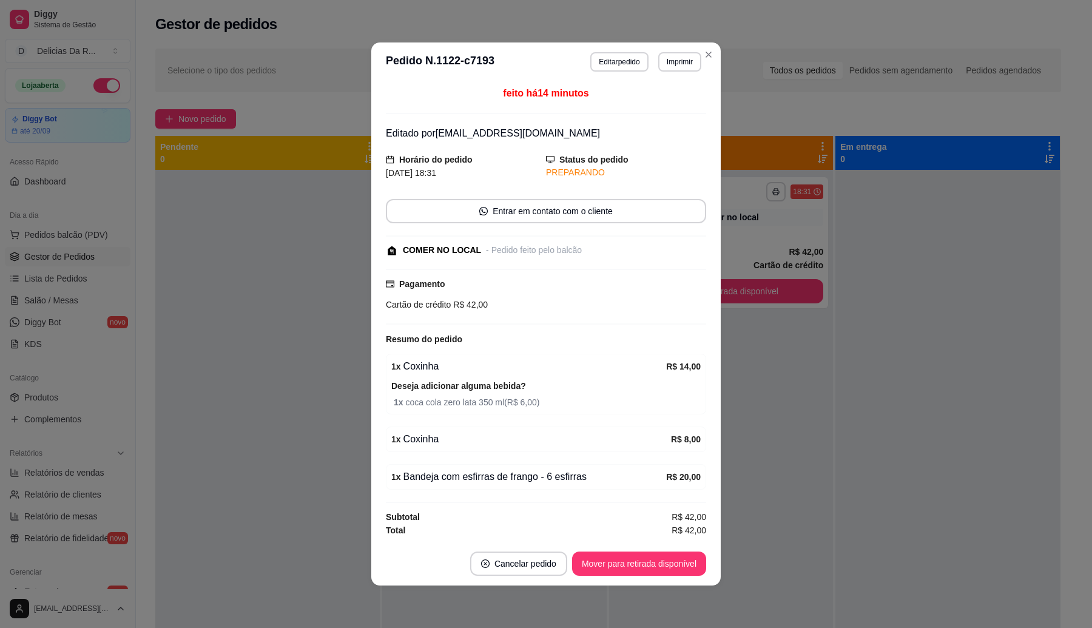
click at [684, 564] on button "Mover para retirada disponível" at bounding box center [639, 563] width 134 height 24
click at [685, 562] on div "Mover para retirada disponível" at bounding box center [630, 563] width 151 height 24
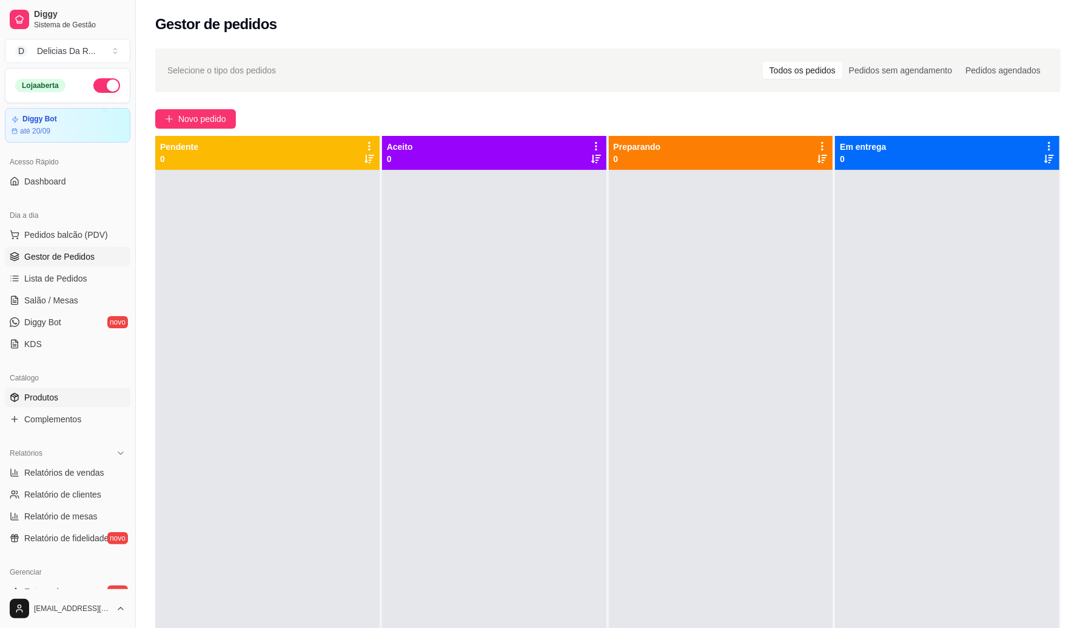
click at [49, 389] on link "Produtos" at bounding box center [68, 397] width 126 height 19
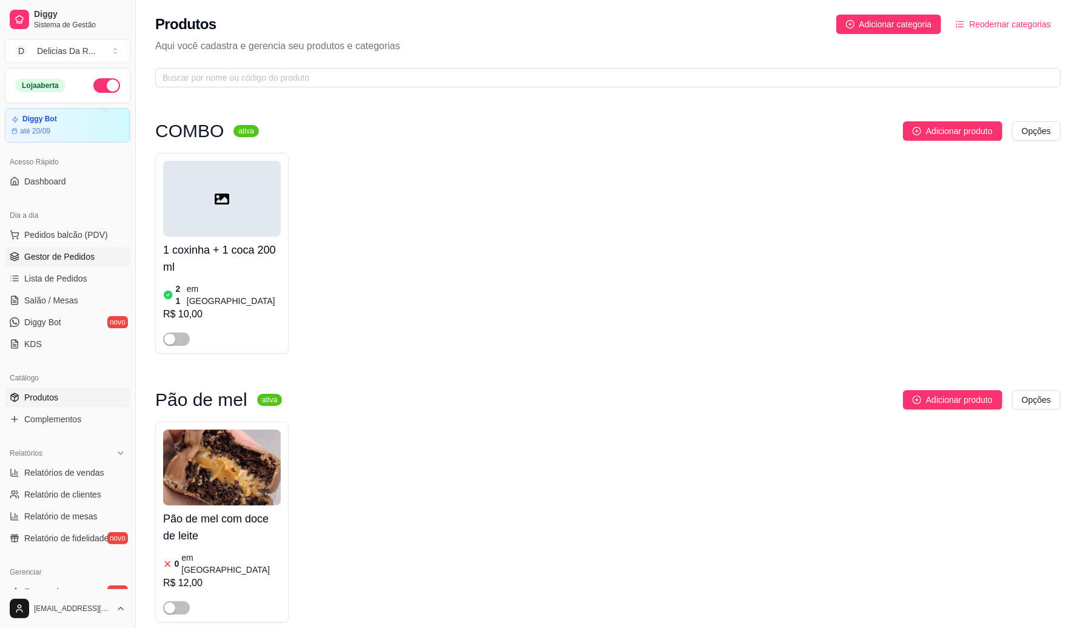
click at [16, 257] on icon at bounding box center [15, 257] width 10 height 10
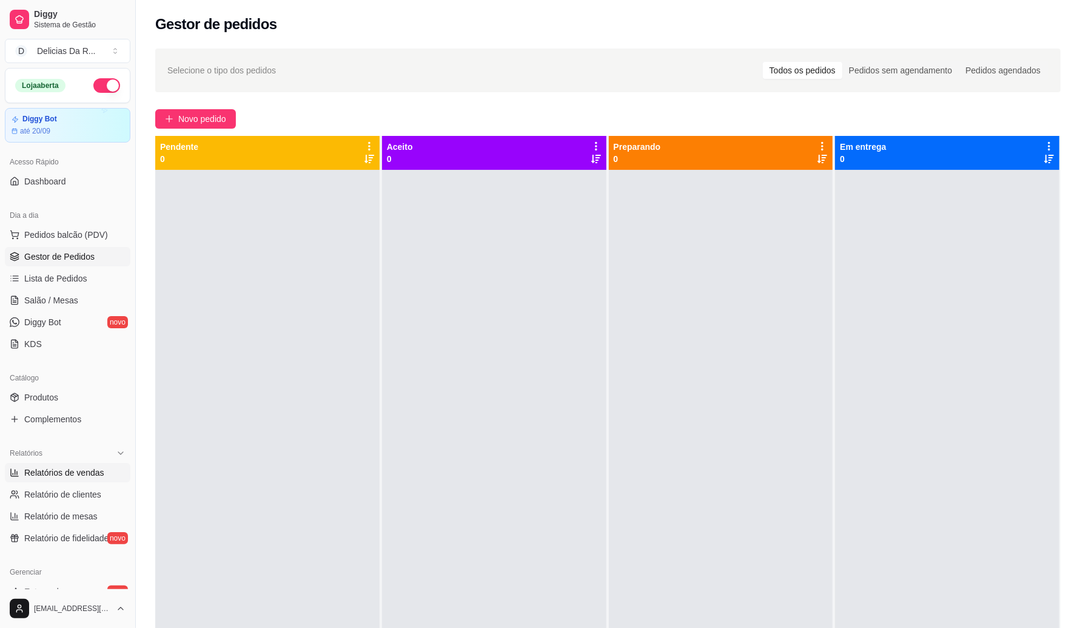
click at [98, 466] on span "Relatórios de vendas" at bounding box center [64, 472] width 80 height 12
select select "ALL"
select select "0"
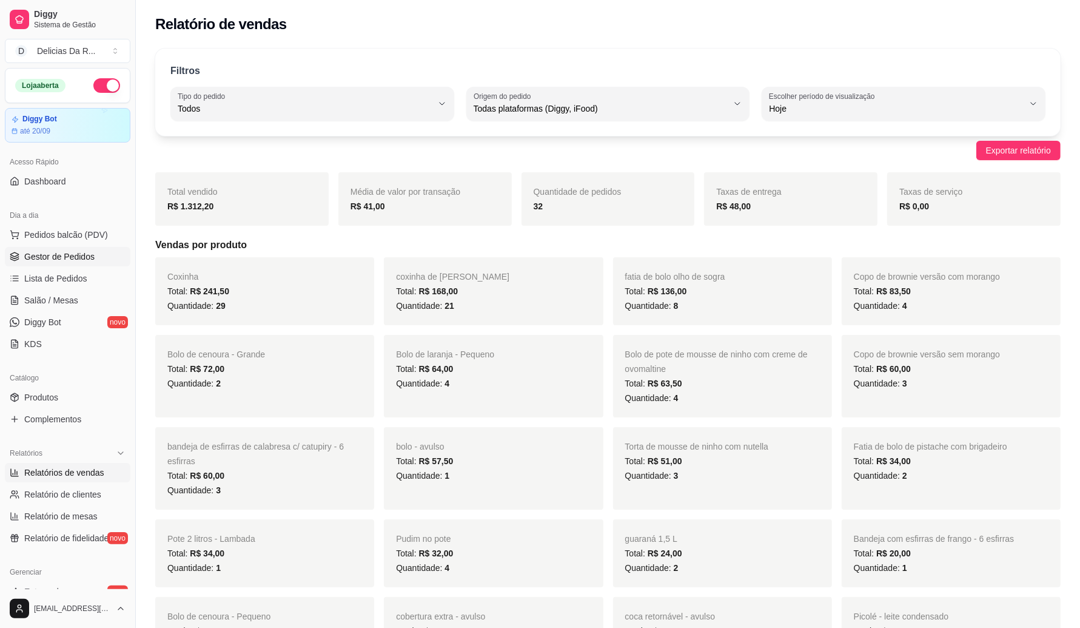
click at [65, 257] on span "Gestor de Pedidos" at bounding box center [59, 256] width 70 height 12
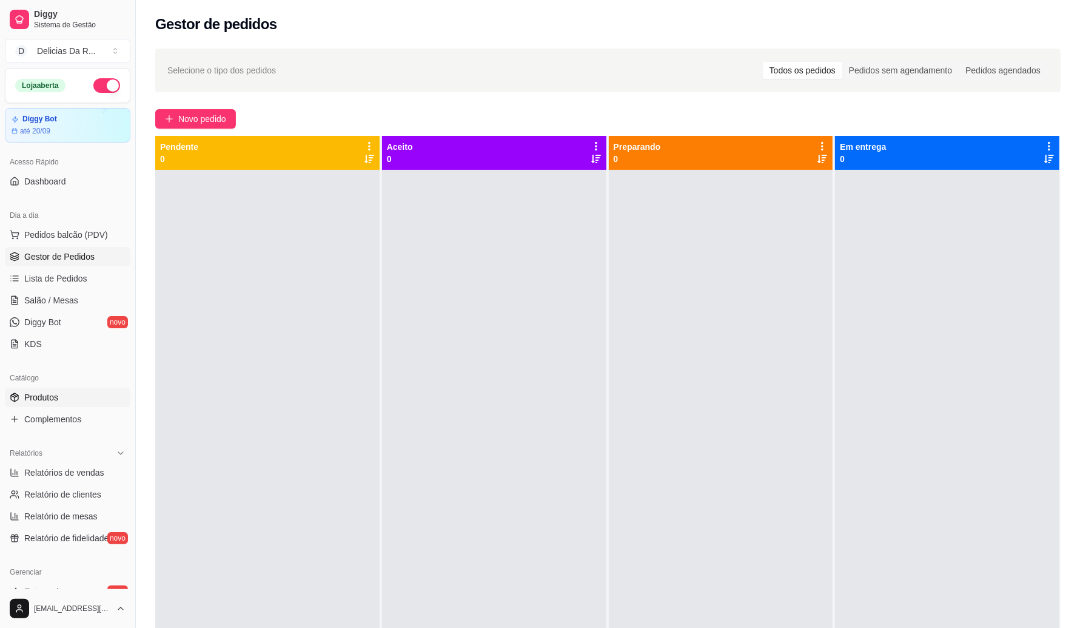
drag, startPoint x: 24, startPoint y: 392, endPoint x: 31, endPoint y: 379, distance: 14.9
click at [25, 392] on span "Produtos" at bounding box center [41, 397] width 34 height 12
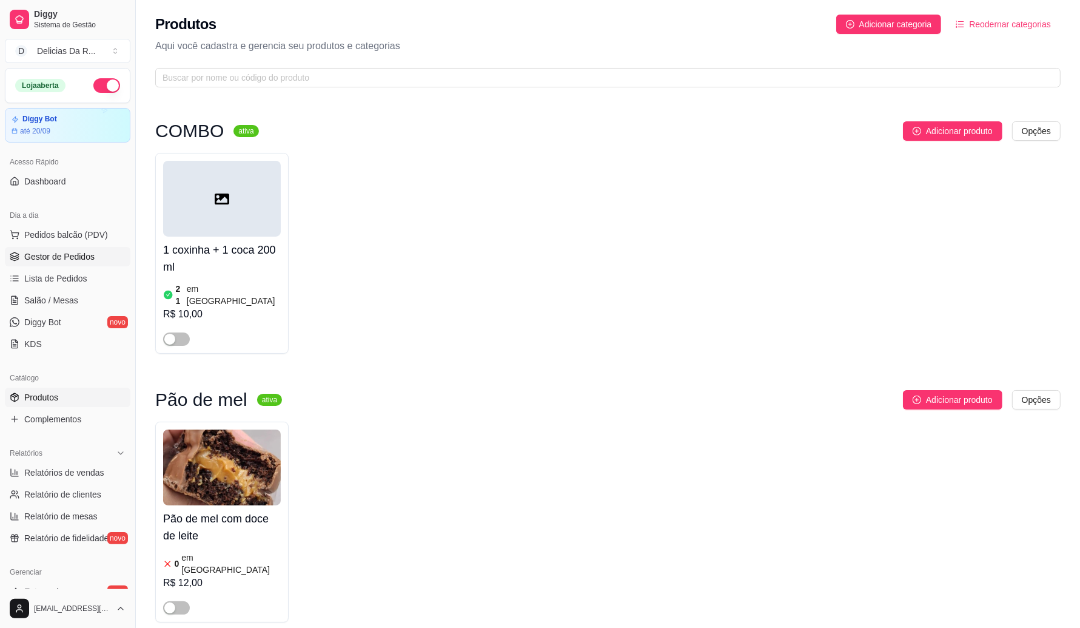
click at [87, 259] on span "Gestor de Pedidos" at bounding box center [59, 256] width 70 height 12
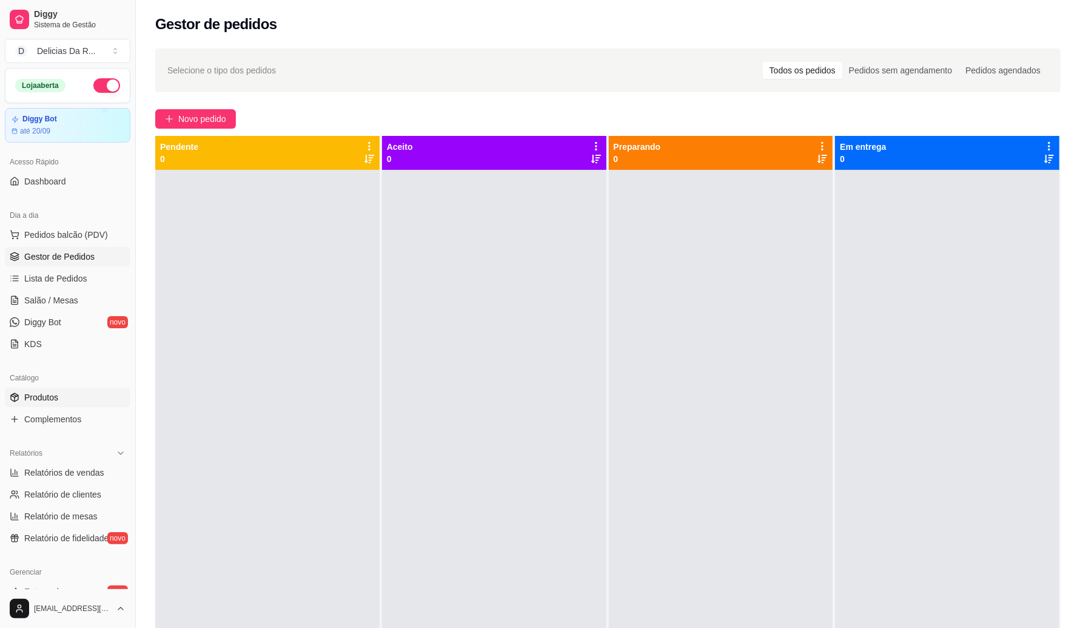
click at [49, 405] on link "Produtos" at bounding box center [68, 397] width 126 height 19
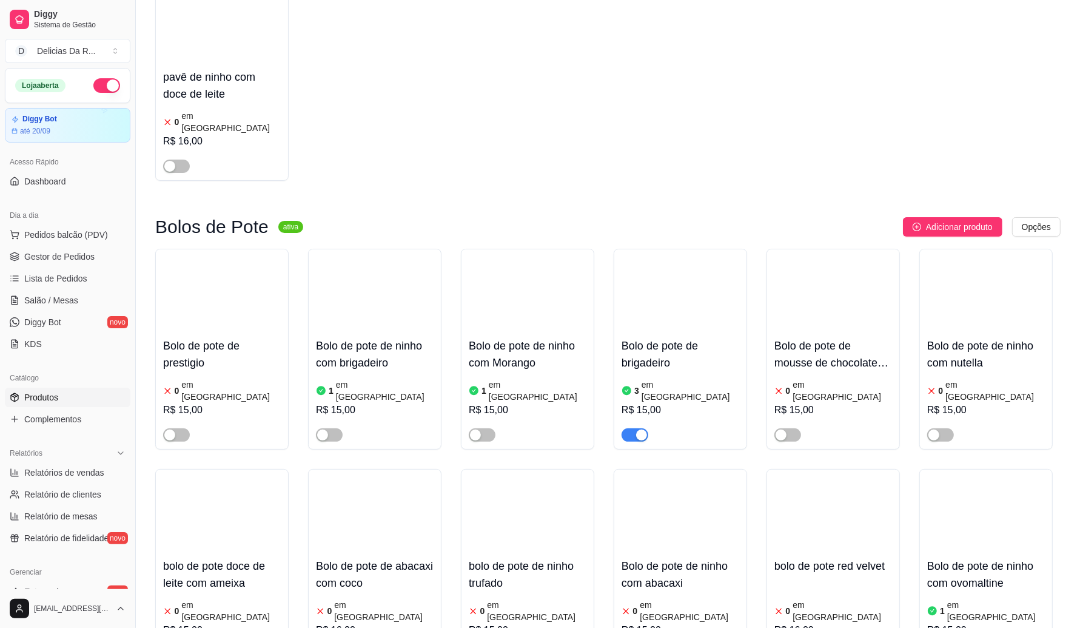
scroll to position [4473, 0]
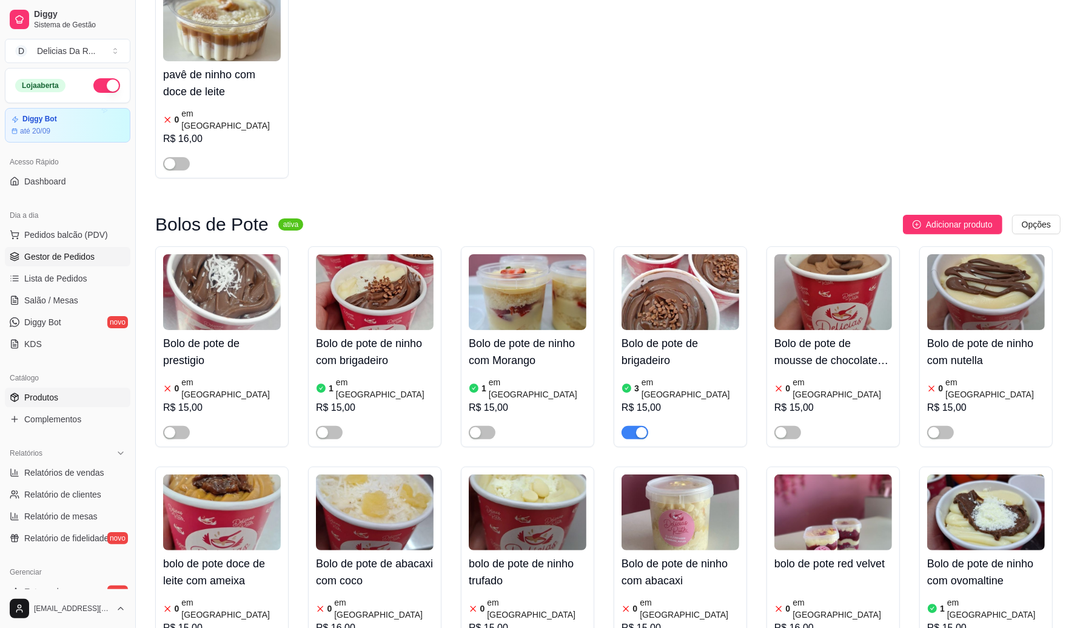
click at [82, 265] on link "Gestor de Pedidos" at bounding box center [68, 256] width 126 height 19
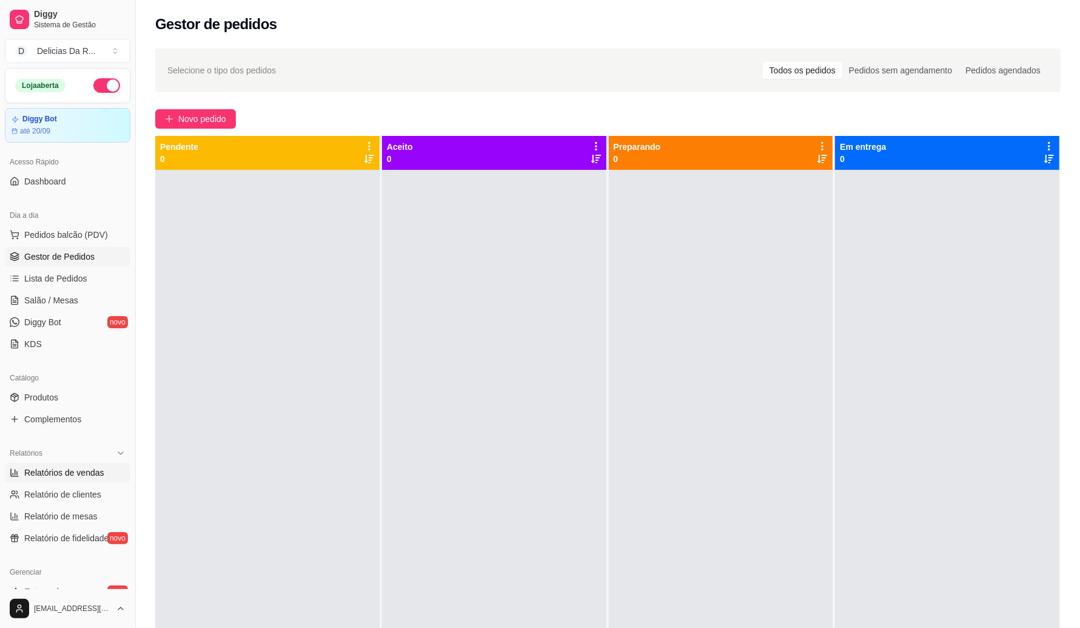
click at [44, 477] on span "Relatórios de vendas" at bounding box center [64, 472] width 80 height 12
select select "ALL"
select select "0"
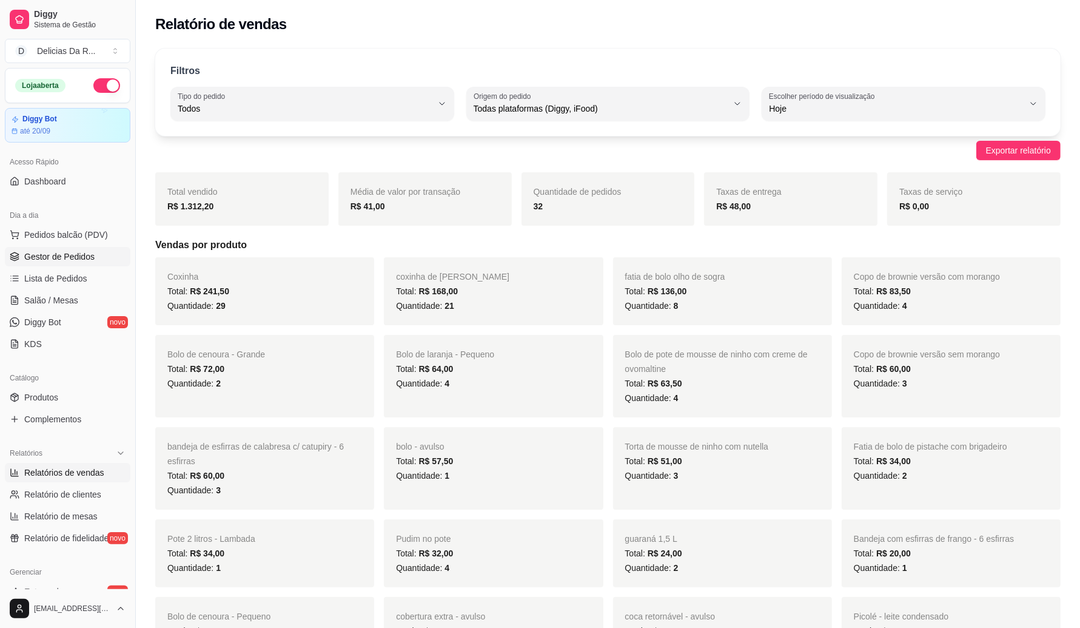
click at [82, 249] on link "Gestor de Pedidos" at bounding box center [68, 256] width 126 height 19
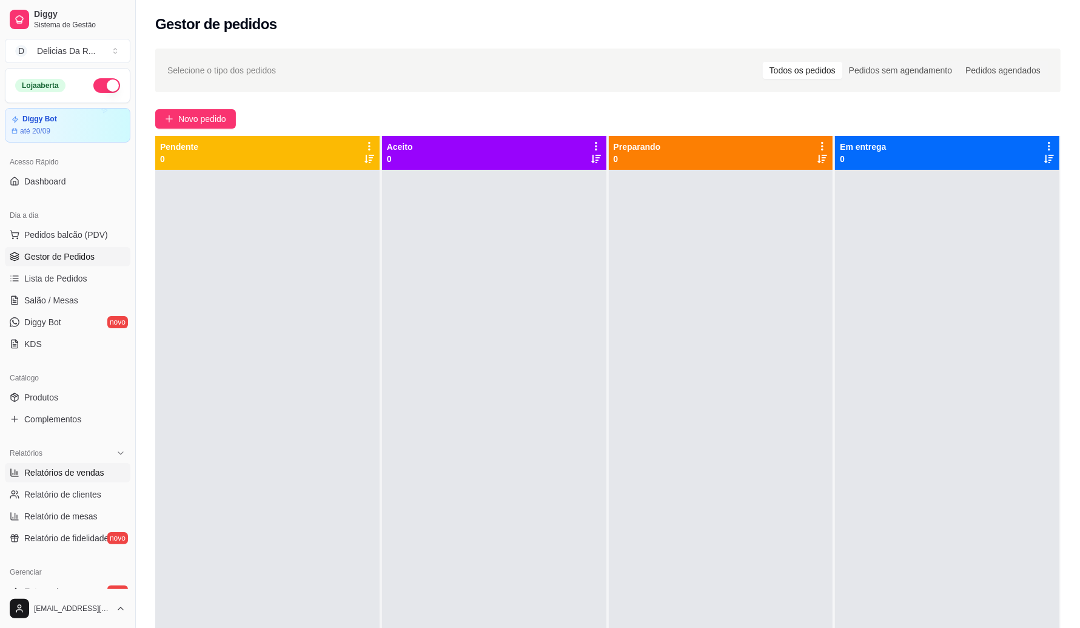
click at [49, 474] on span "Relatórios de vendas" at bounding box center [64, 472] width 80 height 12
select select "ALL"
select select "0"
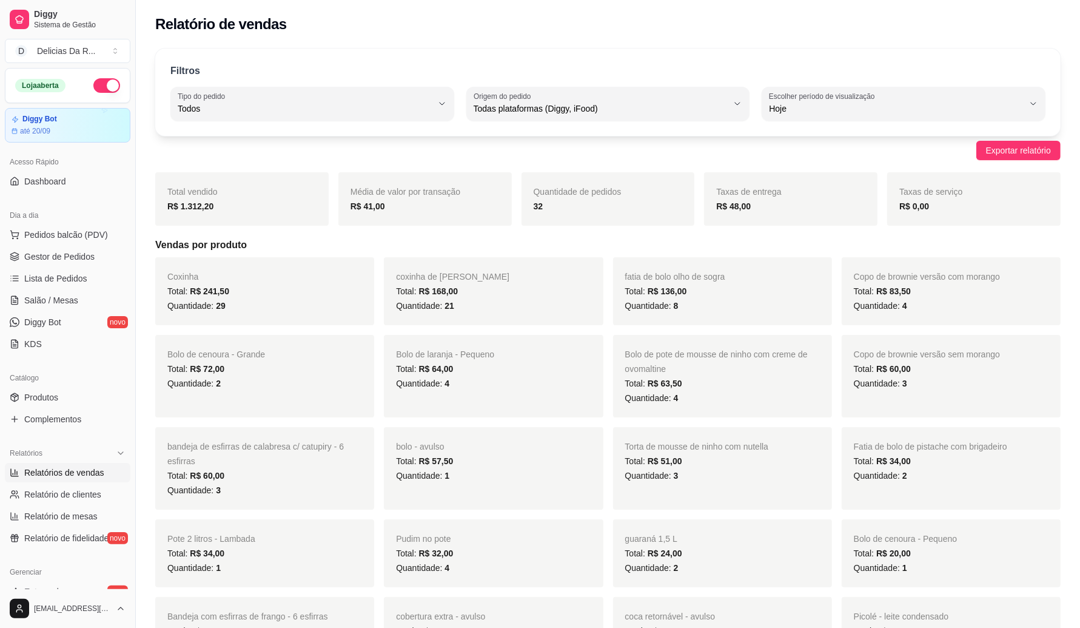
click at [93, 85] on button "button" at bounding box center [106, 85] width 27 height 15
